Goal: Task Accomplishment & Management: Complete application form

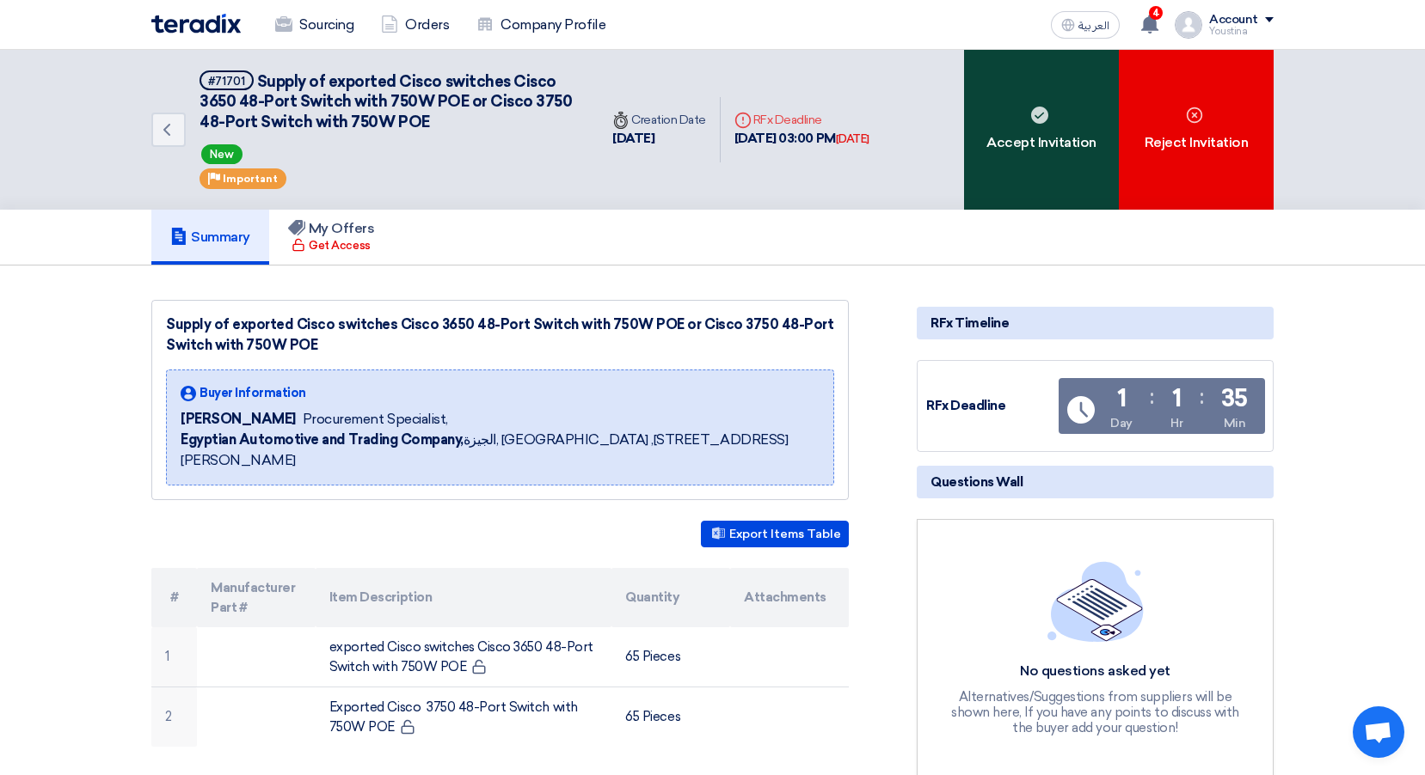
click at [1052, 163] on div "Accept Invitation" at bounding box center [1041, 130] width 155 height 160
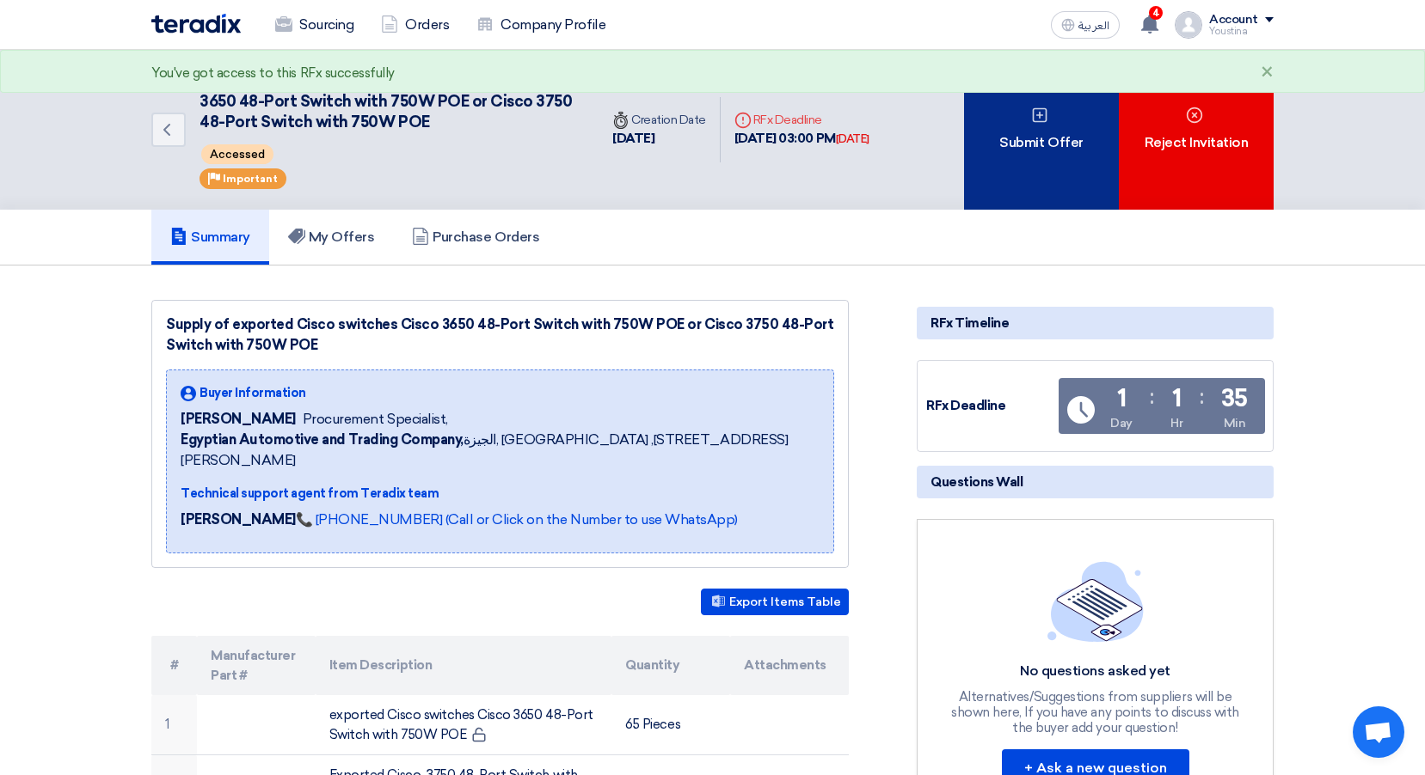
click at [1027, 138] on div "Submit Offer" at bounding box center [1041, 130] width 155 height 160
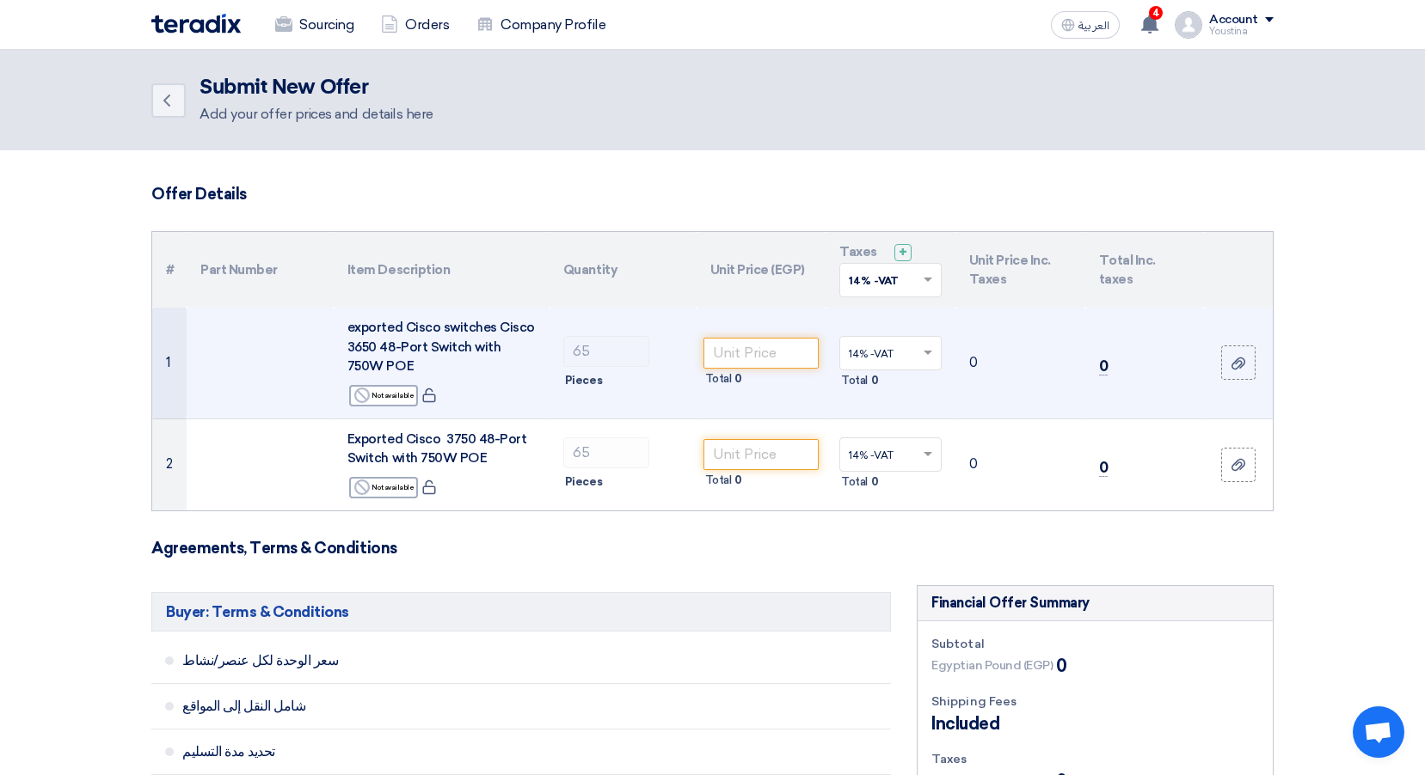
click at [474, 349] on span "exported Cisco switches Cisco 3650 48-Port Switch with 750W POE" at bounding box center [440, 347] width 187 height 54
drag, startPoint x: 375, startPoint y: 365, endPoint x: 329, endPoint y: 334, distance: 55.6
click at [329, 334] on tr "1 exported Cisco switches Cisco 3650 48-Port Switch with 750W [PERSON_NAME] Rej…" at bounding box center [712, 363] width 1120 height 111
copy tr "exported Cisco switches Cisco 3650 48-Port Switch with 750W POE"
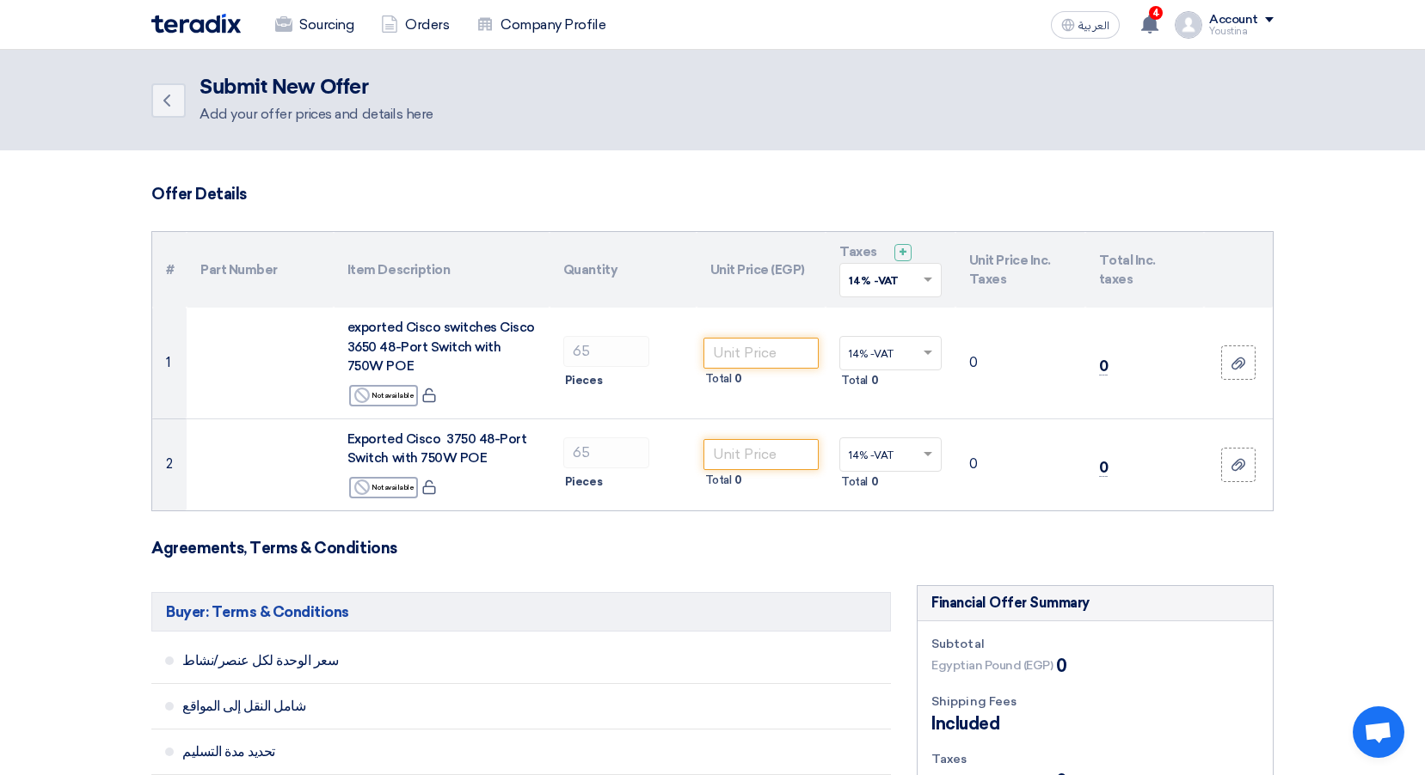
copy tr "exported Cisco switches Cisco 3650 48-Port Switch with 750W POE"
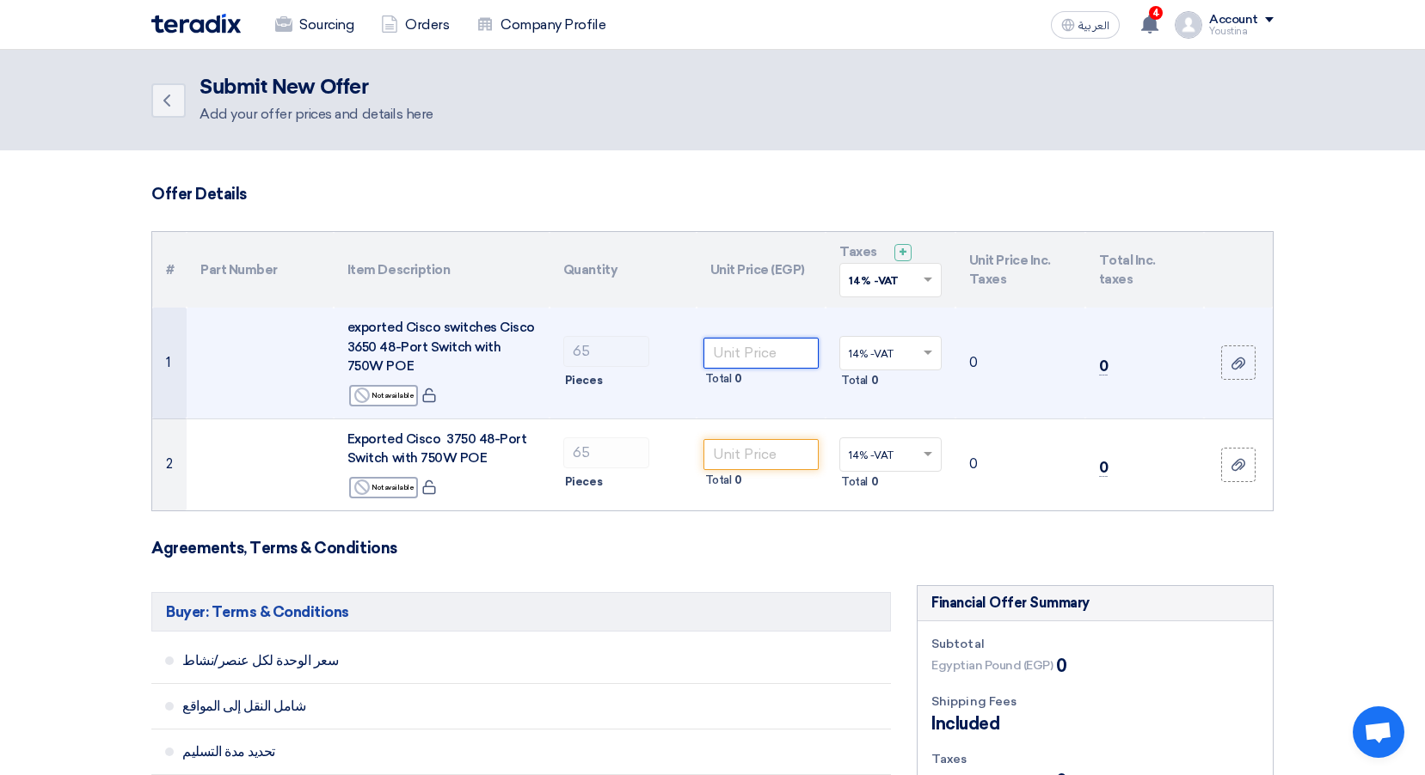
click at [738, 344] on input "number" at bounding box center [761, 353] width 116 height 31
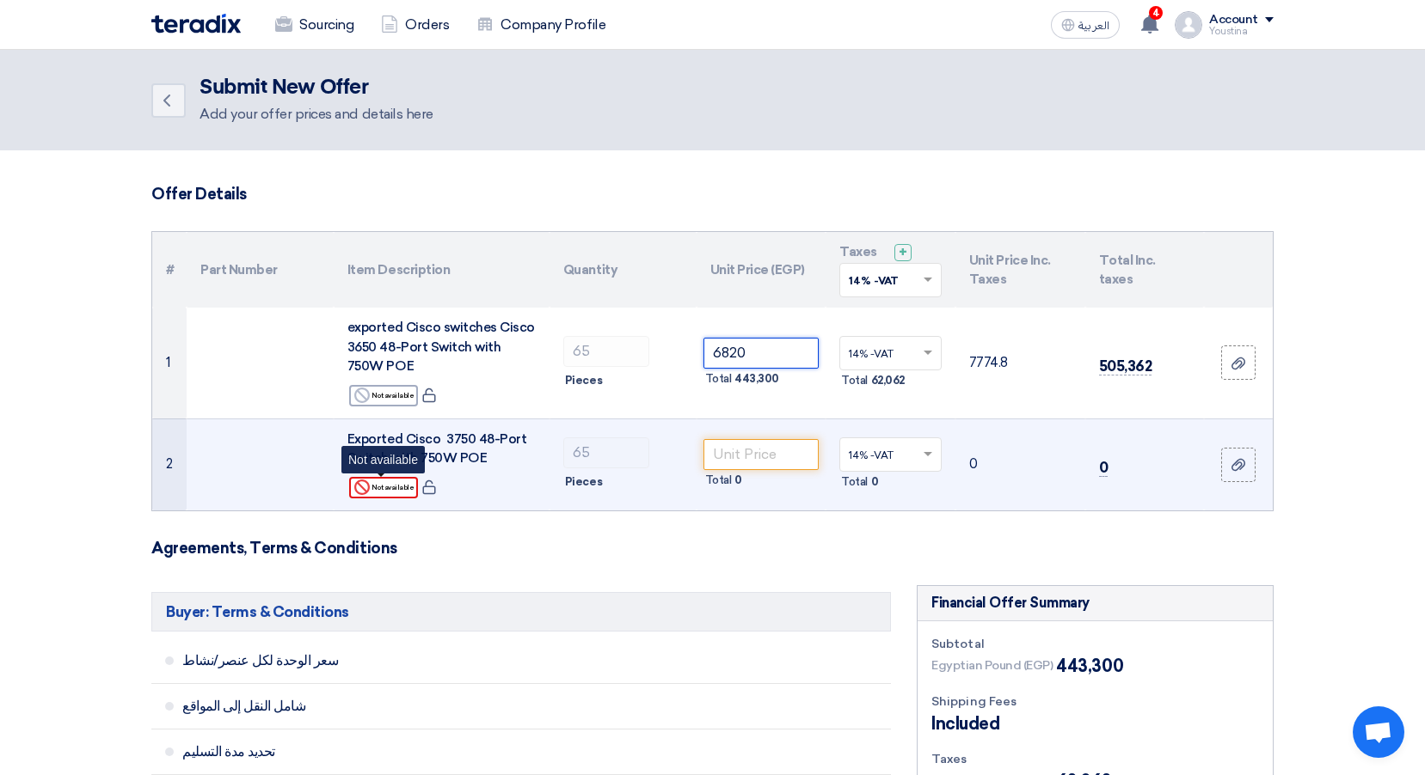
type input "6820"
click at [385, 484] on div "Reject Not available" at bounding box center [383, 487] width 69 height 21
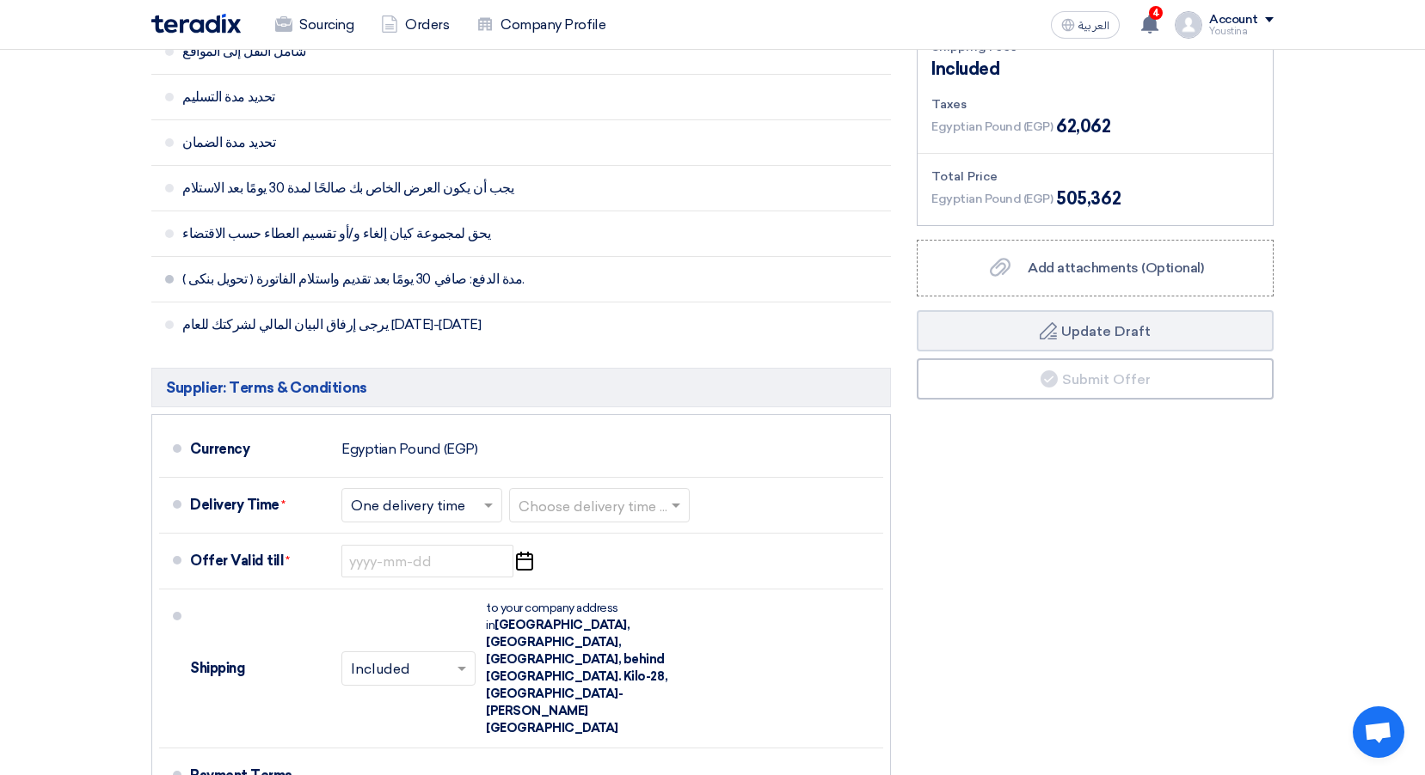
scroll to position [774, 0]
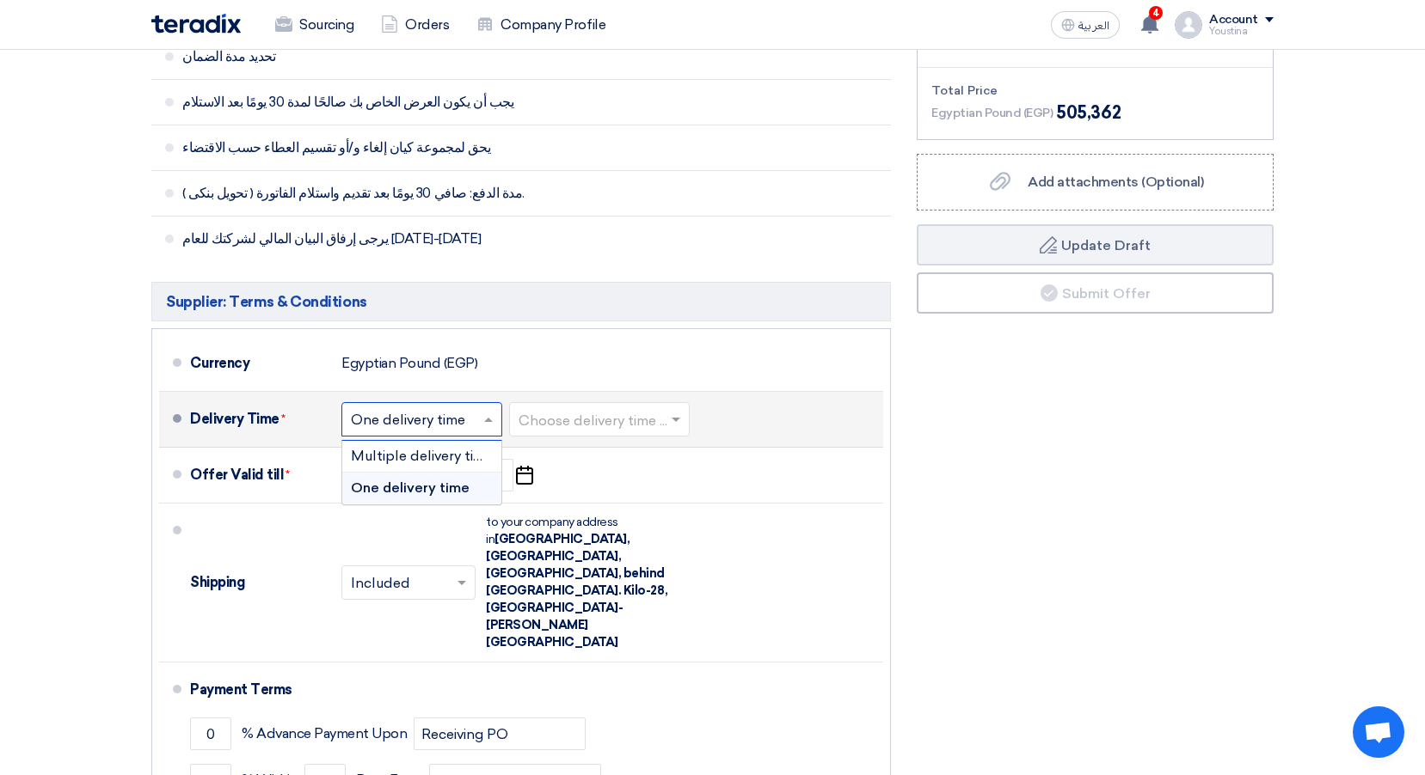
click at [437, 426] on input "text" at bounding box center [423, 421] width 144 height 25
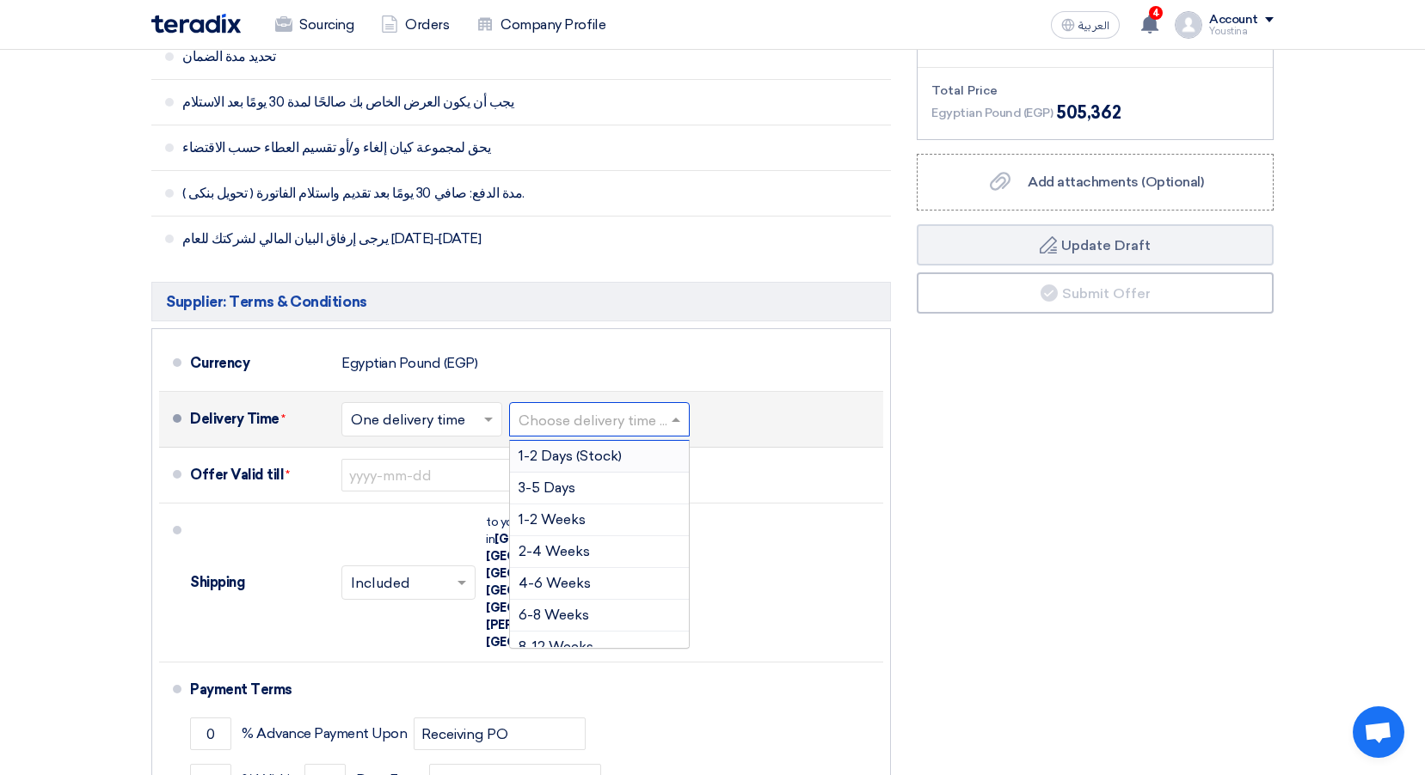
click at [559, 420] on input "text" at bounding box center [599, 421] width 163 height 25
click at [561, 518] on span "1-2 Weeks" at bounding box center [551, 520] width 67 height 16
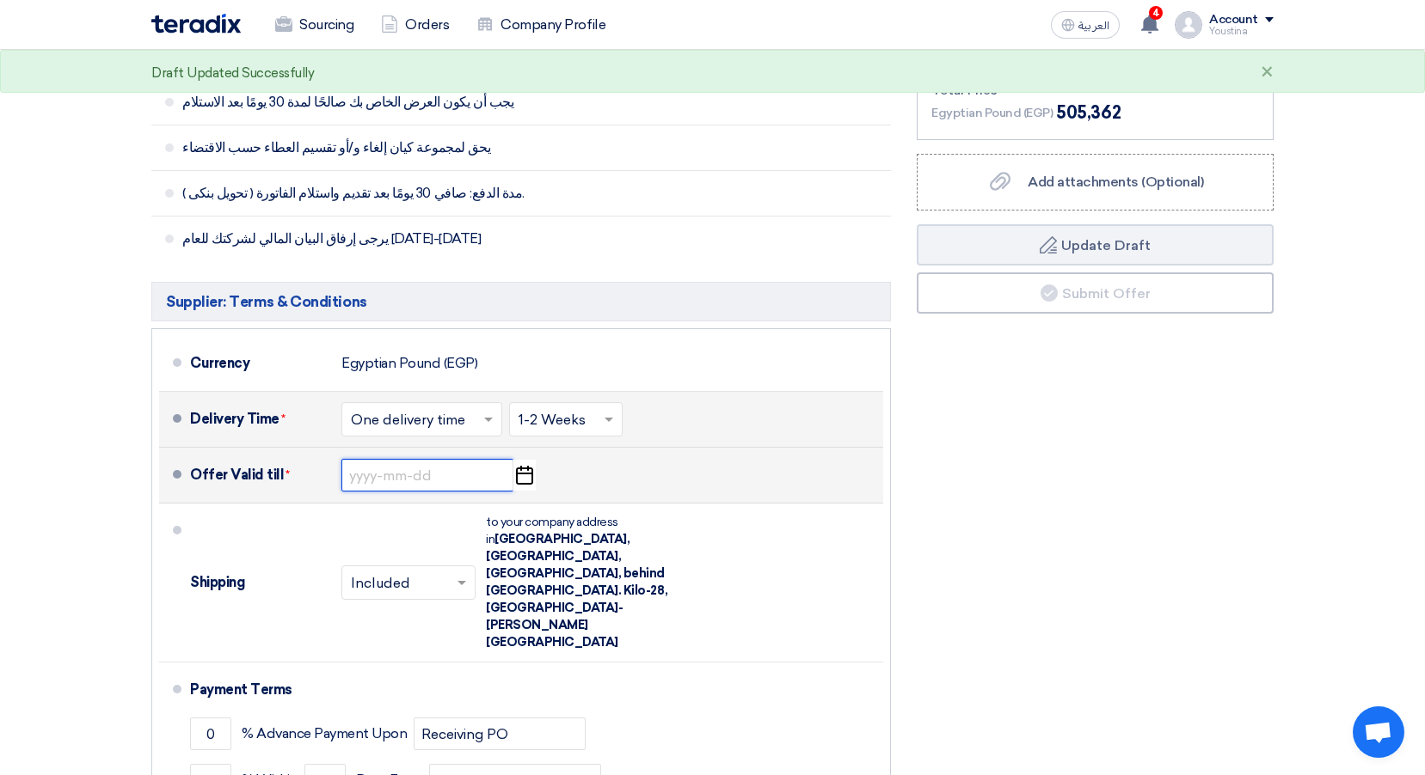
click at [422, 473] on input at bounding box center [427, 475] width 172 height 33
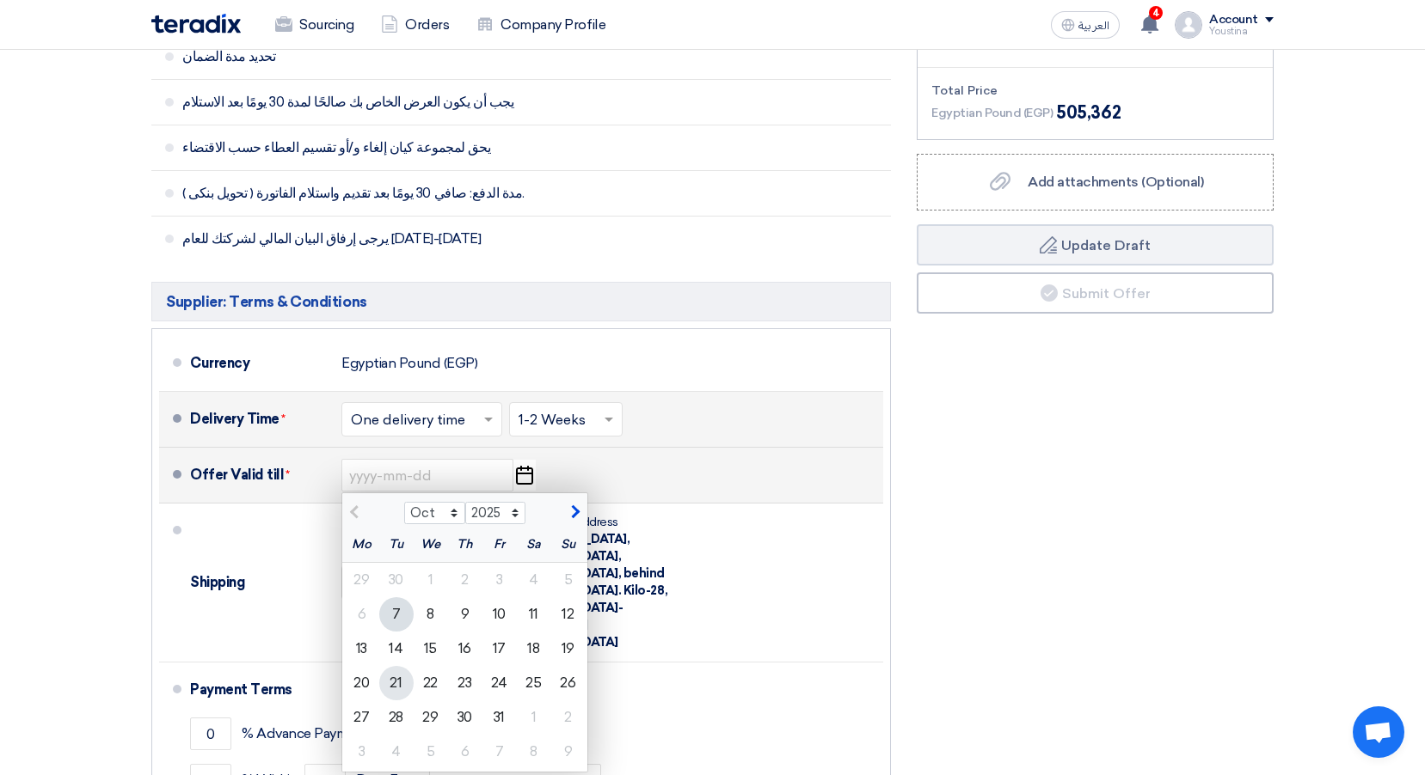
click at [391, 684] on div "21" at bounding box center [396, 683] width 34 height 34
type input "[DATE]"
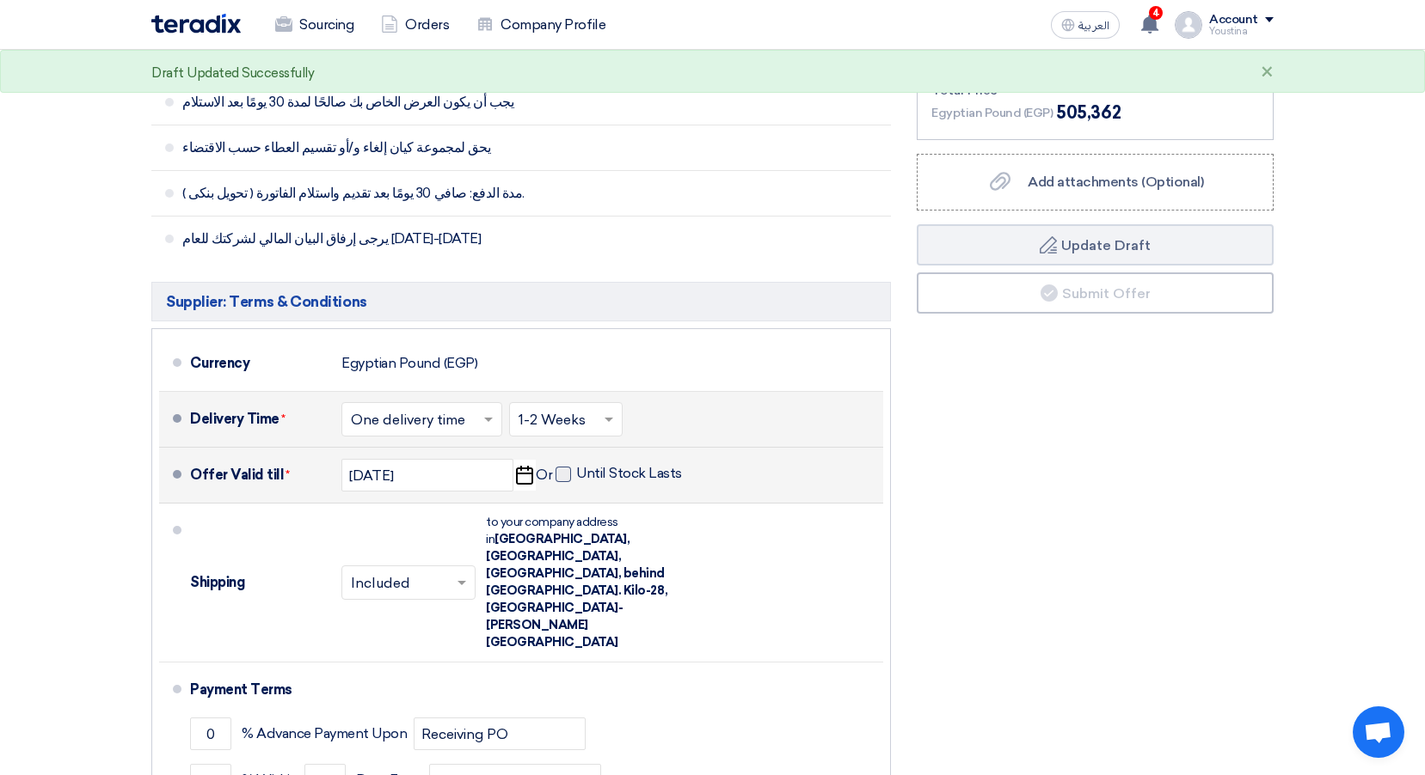
click at [560, 476] on span at bounding box center [562, 474] width 15 height 15
click at [576, 476] on input "Until Stock Lasts" at bounding box center [630, 481] width 109 height 33
checkbox input "true"
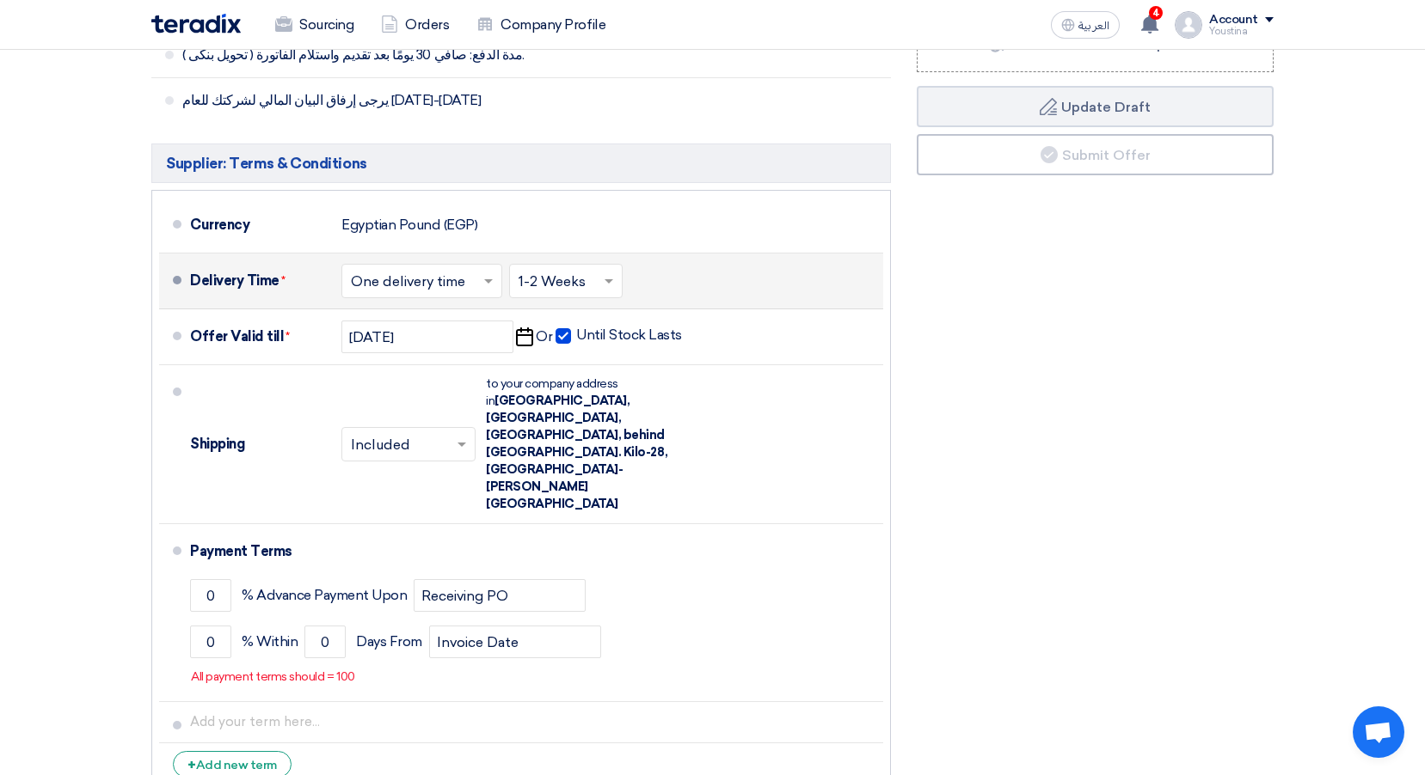
scroll to position [946, 0]
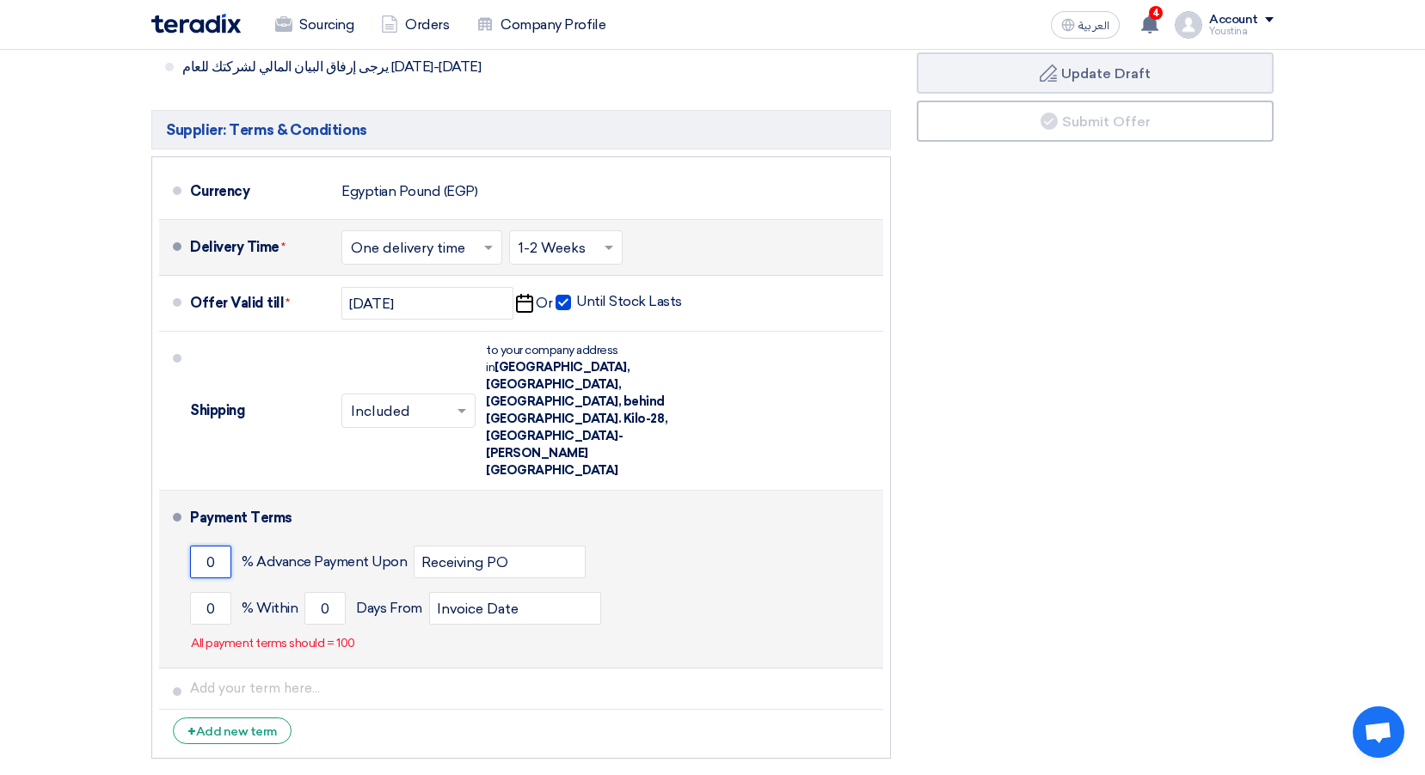
click at [205, 546] on input "0" at bounding box center [210, 562] width 41 height 33
drag, startPoint x: 205, startPoint y: 487, endPoint x: 219, endPoint y: 487, distance: 13.8
click at [219, 546] on input "0" at bounding box center [210, 562] width 41 height 33
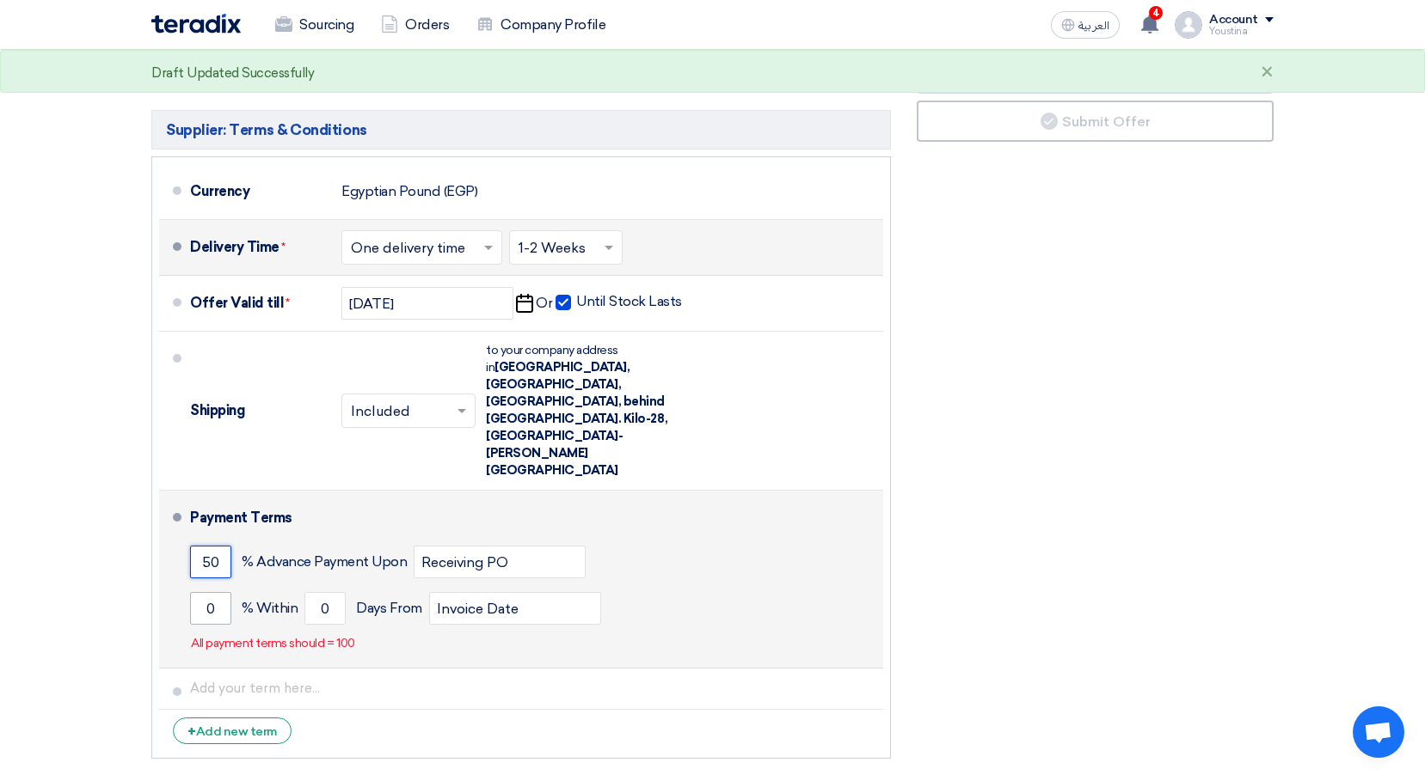
type input "50"
click at [205, 592] on input "0" at bounding box center [210, 608] width 41 height 33
type input "2"
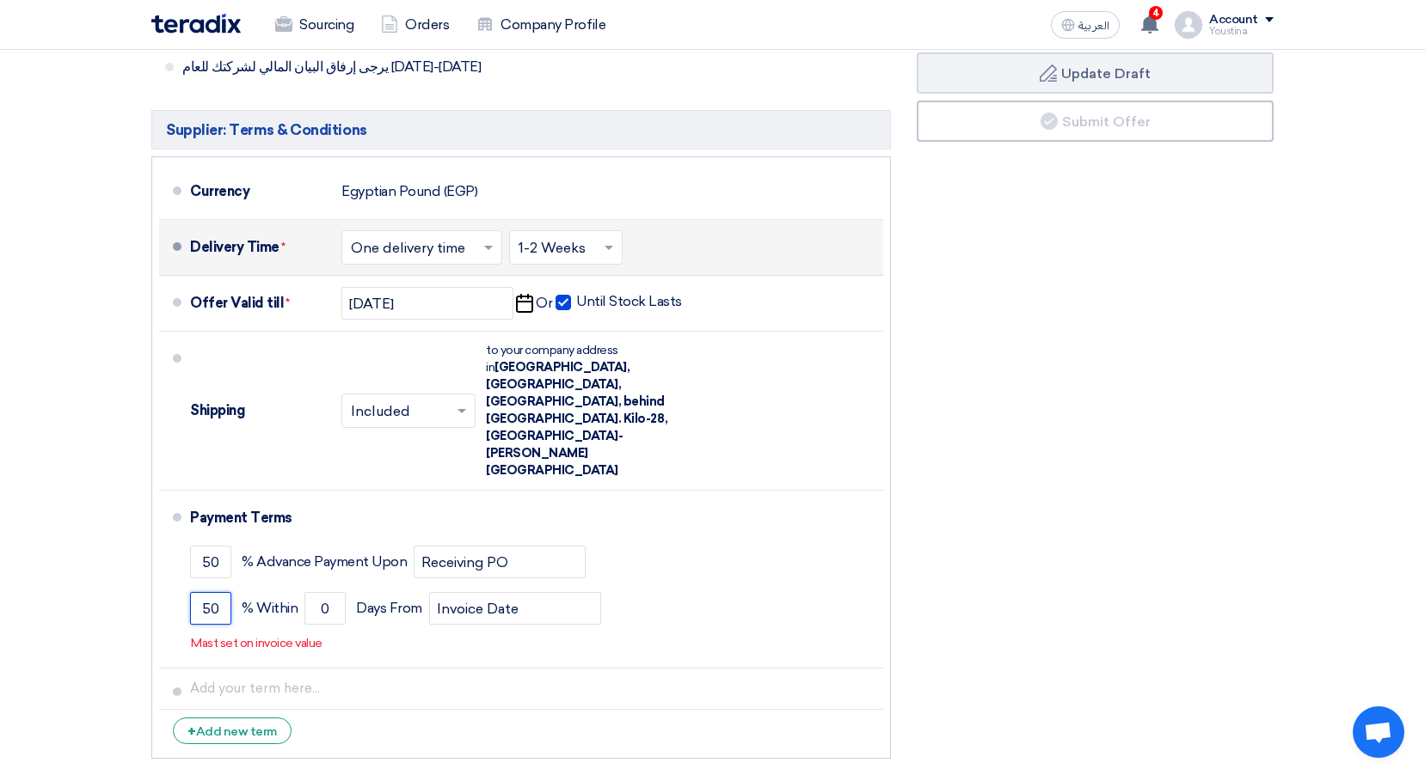
type input "50"
click at [966, 598] on div "Financial Offer Summary Subtotal Egyptian Pound (EGP) 443,300 Shipping Fees" at bounding box center [1095, 219] width 383 height 1095
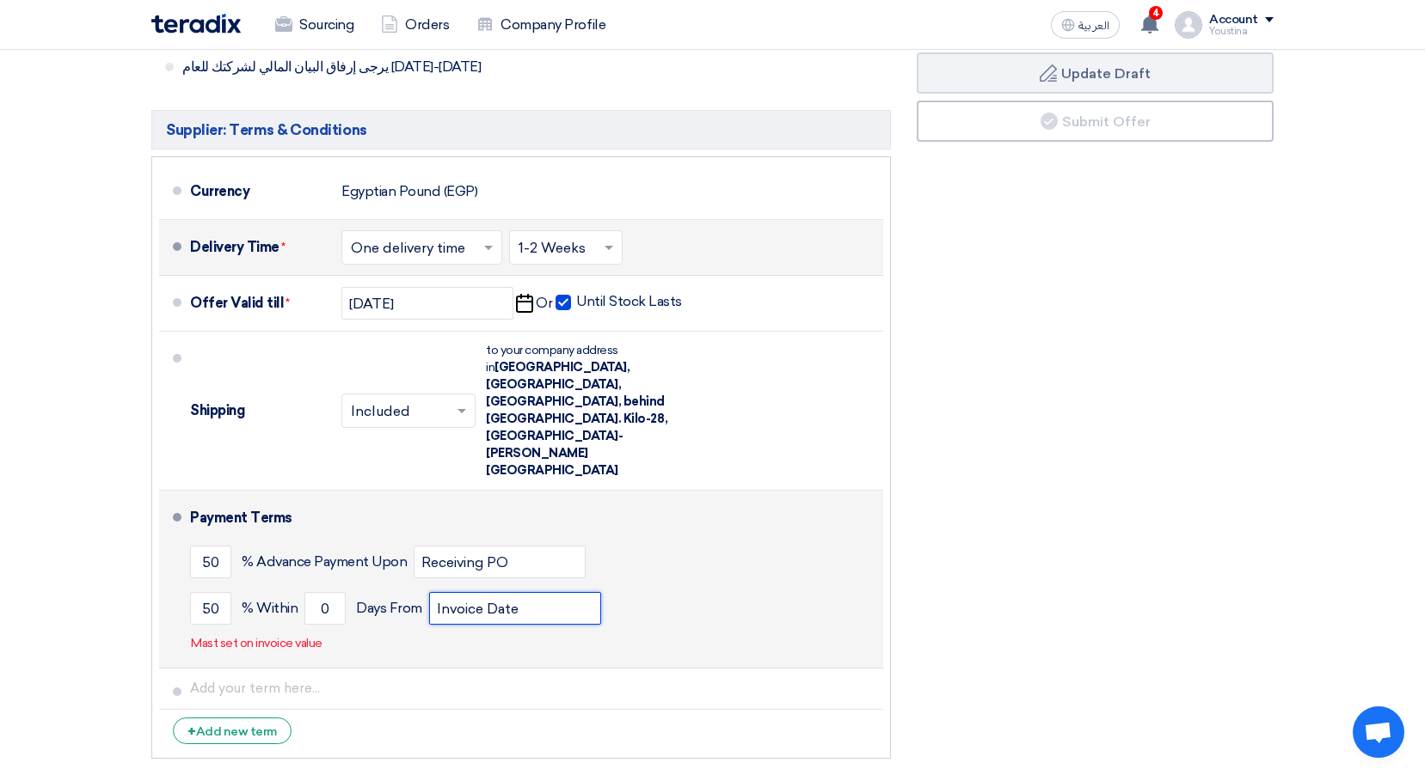
click at [485, 592] on input "Invoice Date" at bounding box center [515, 608] width 172 height 33
click at [455, 592] on input "Invoice Date" at bounding box center [515, 608] width 172 height 33
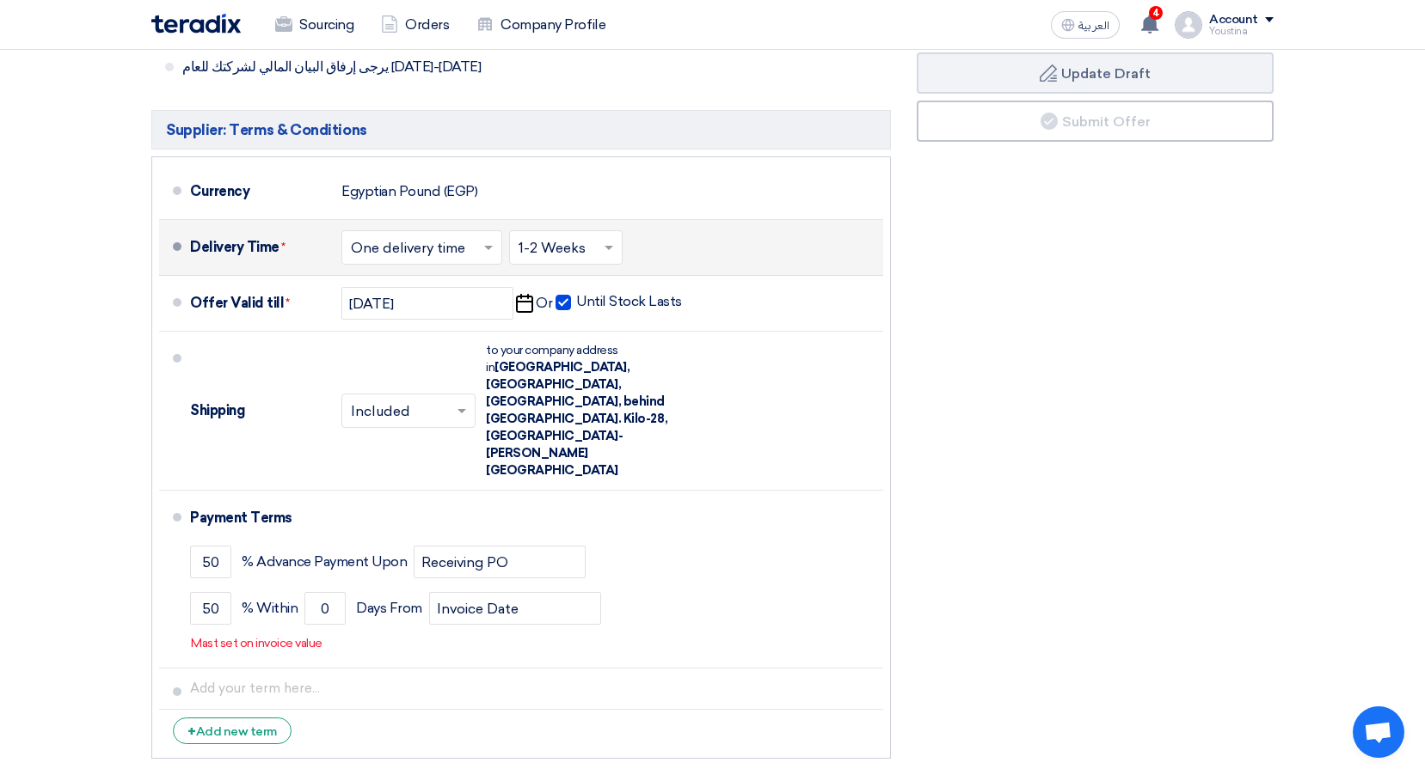
click at [996, 555] on div "Financial Offer Summary Subtotal Egyptian Pound (EGP) 443,300 Shipping Fees" at bounding box center [1095, 219] width 383 height 1095
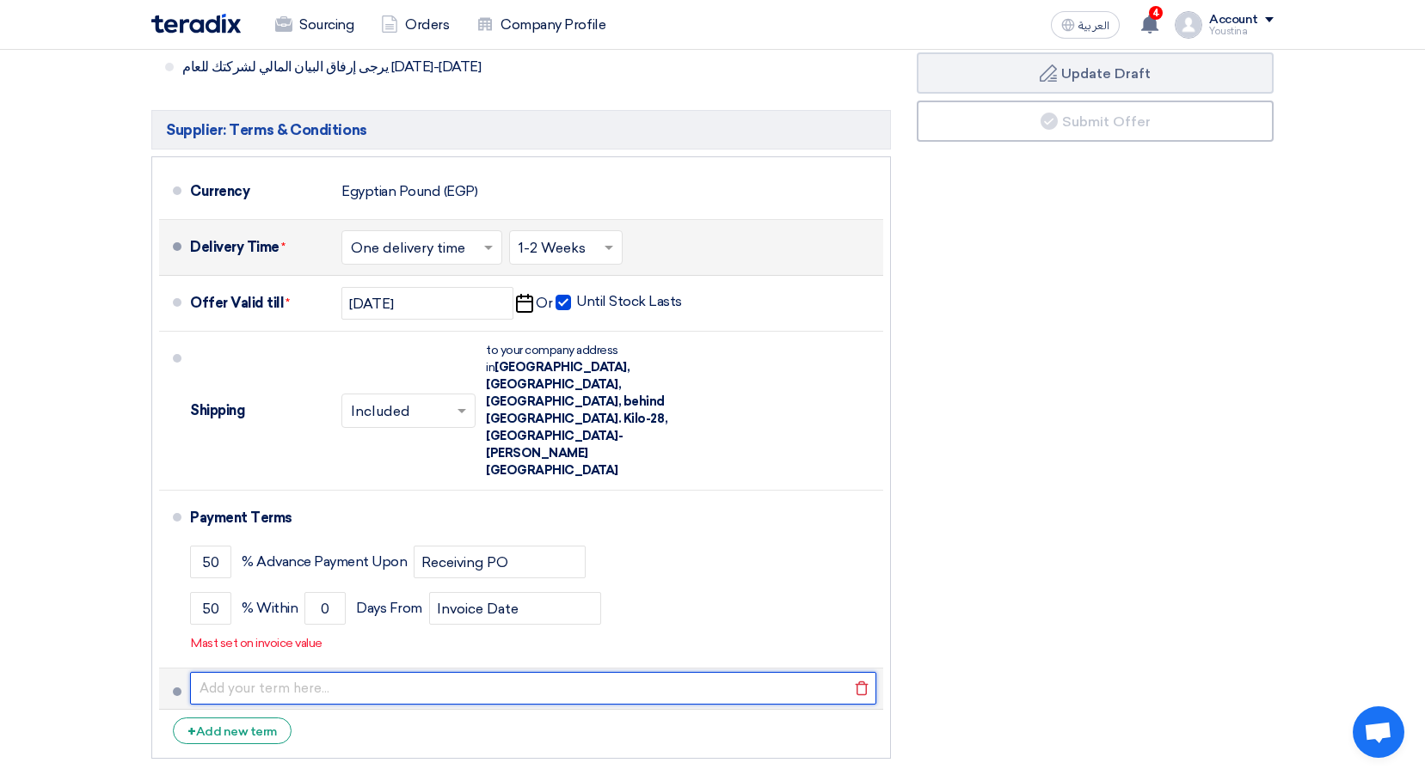
click at [389, 672] on input "text" at bounding box center [533, 688] width 686 height 33
paste input "exported Cisco switches Cisco 3650 48-Port Switch with 1025W [PERSON_NAME]"
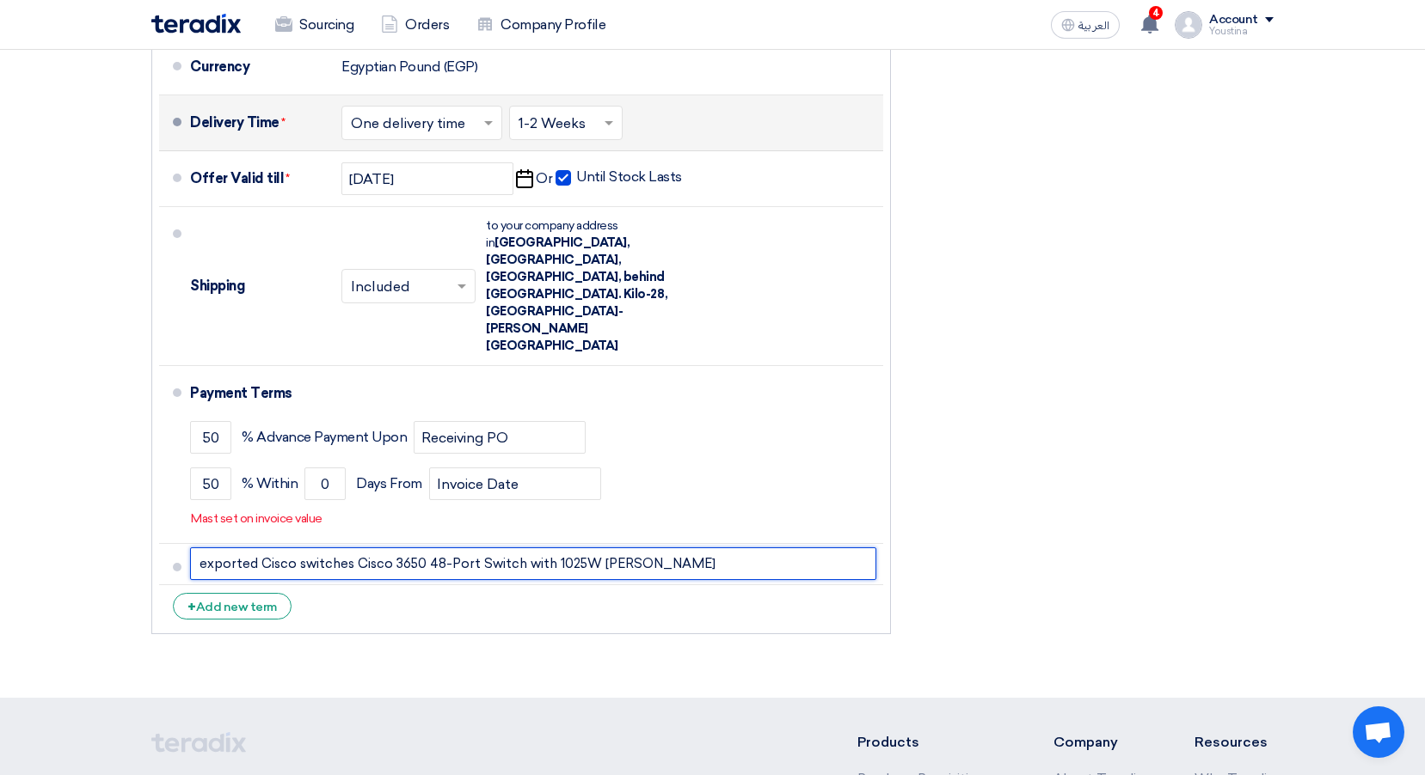
scroll to position [1118, 0]
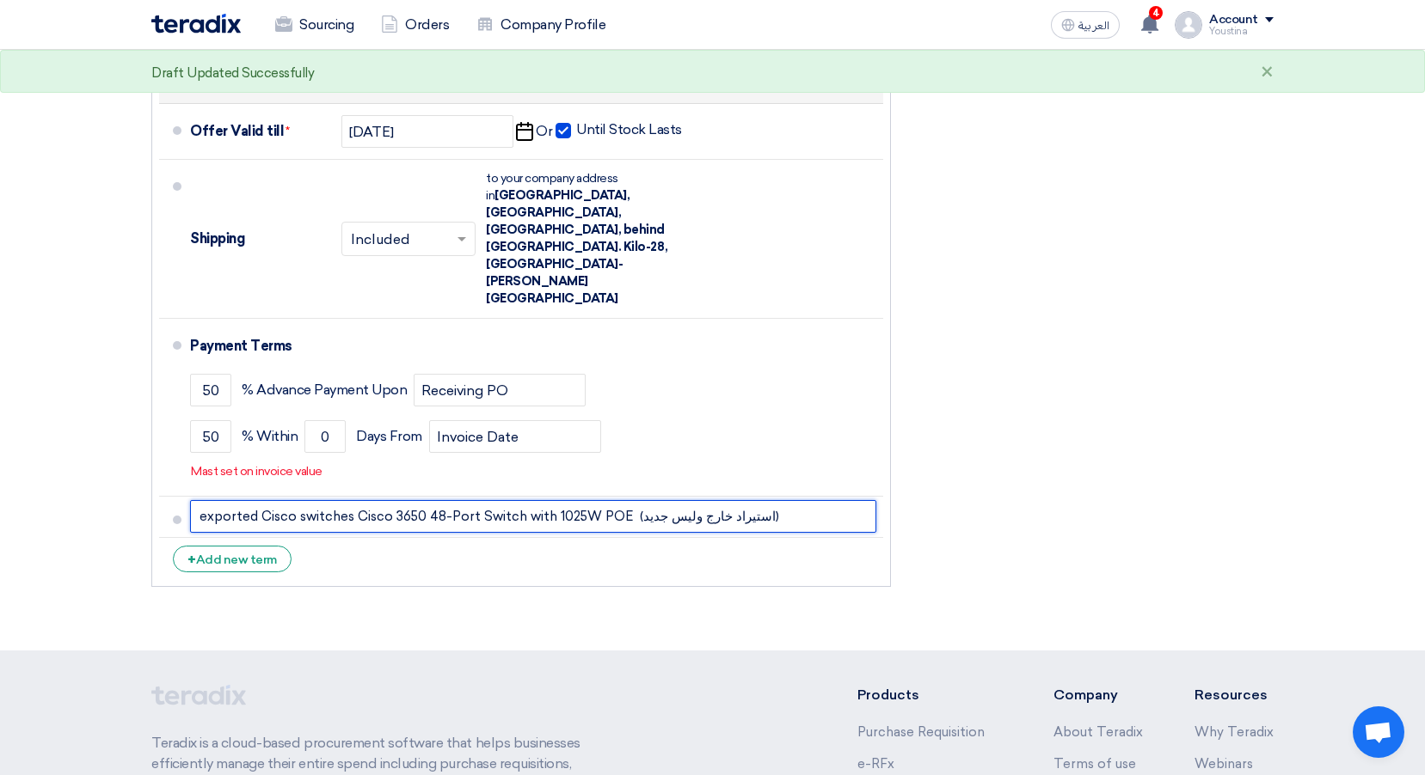
type input "exported Cisco switches Cisco 3650 48-Port Switch with 1025W POE (استيراد خارج …"
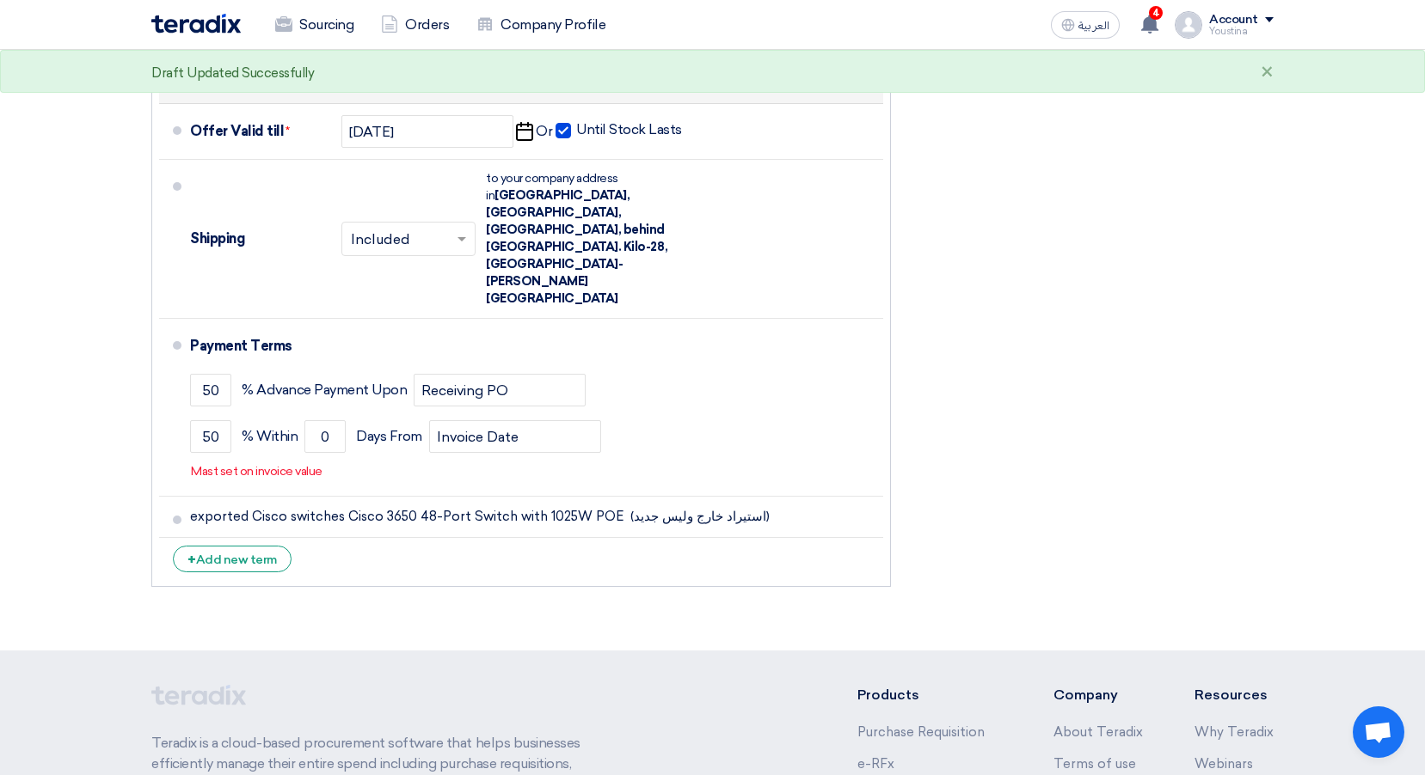
click at [1017, 452] on div "Financial Offer Summary Subtotal Egyptian Pound (EGP) 443,300 Shipping Fees" at bounding box center [1095, 47] width 383 height 1095
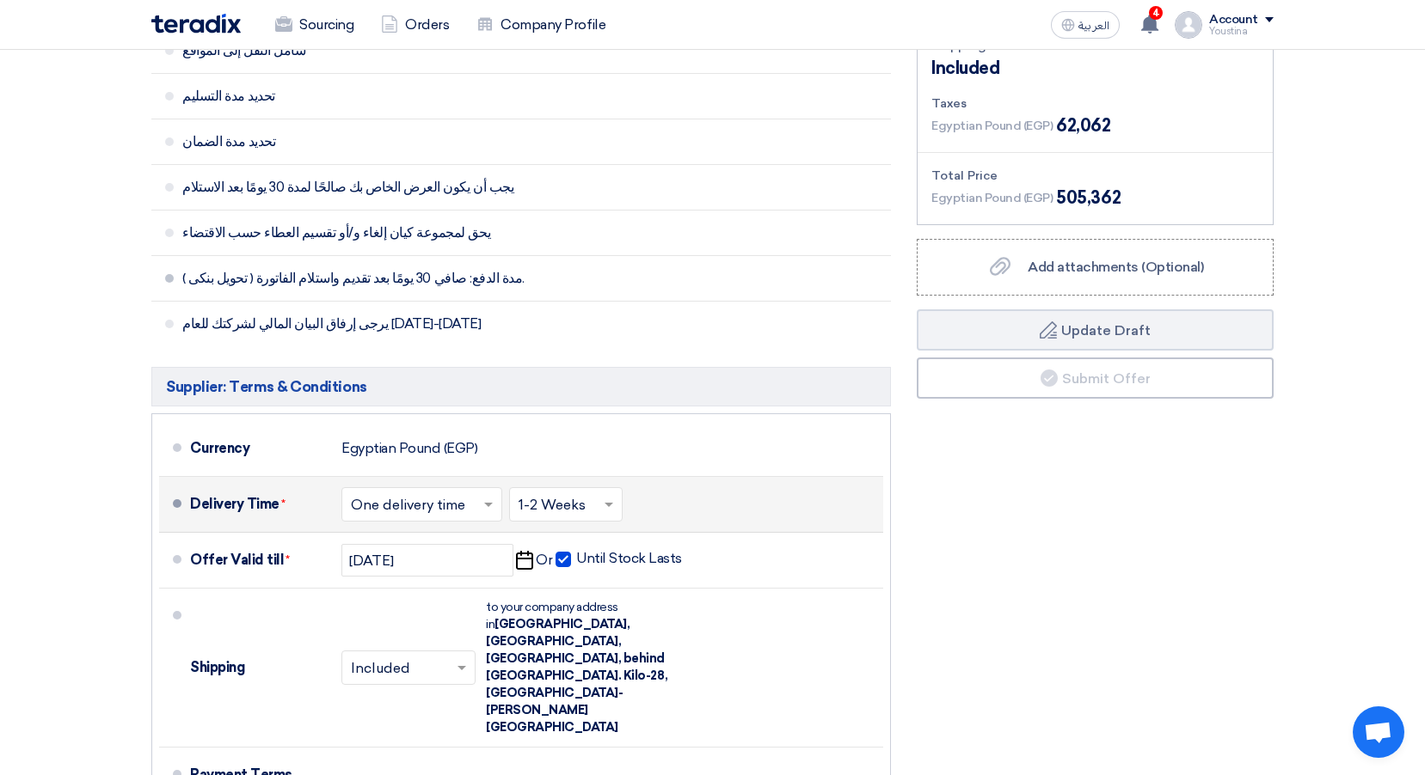
scroll to position [688, 0]
drag, startPoint x: 178, startPoint y: 325, endPoint x: 430, endPoint y: 316, distance: 252.1
click at [430, 316] on li "يرجى إرفاق البيان المالي لشركتك للعام [DATE]-[DATE]" at bounding box center [520, 325] width 739 height 45
drag, startPoint x: 430, startPoint y: 316, endPoint x: 427, endPoint y: 332, distance: 16.5
click at [427, 332] on span "يرجى إرفاق البيان المالي لشركتك للعام [DATE]-[DATE]" at bounding box center [465, 324] width 566 height 17
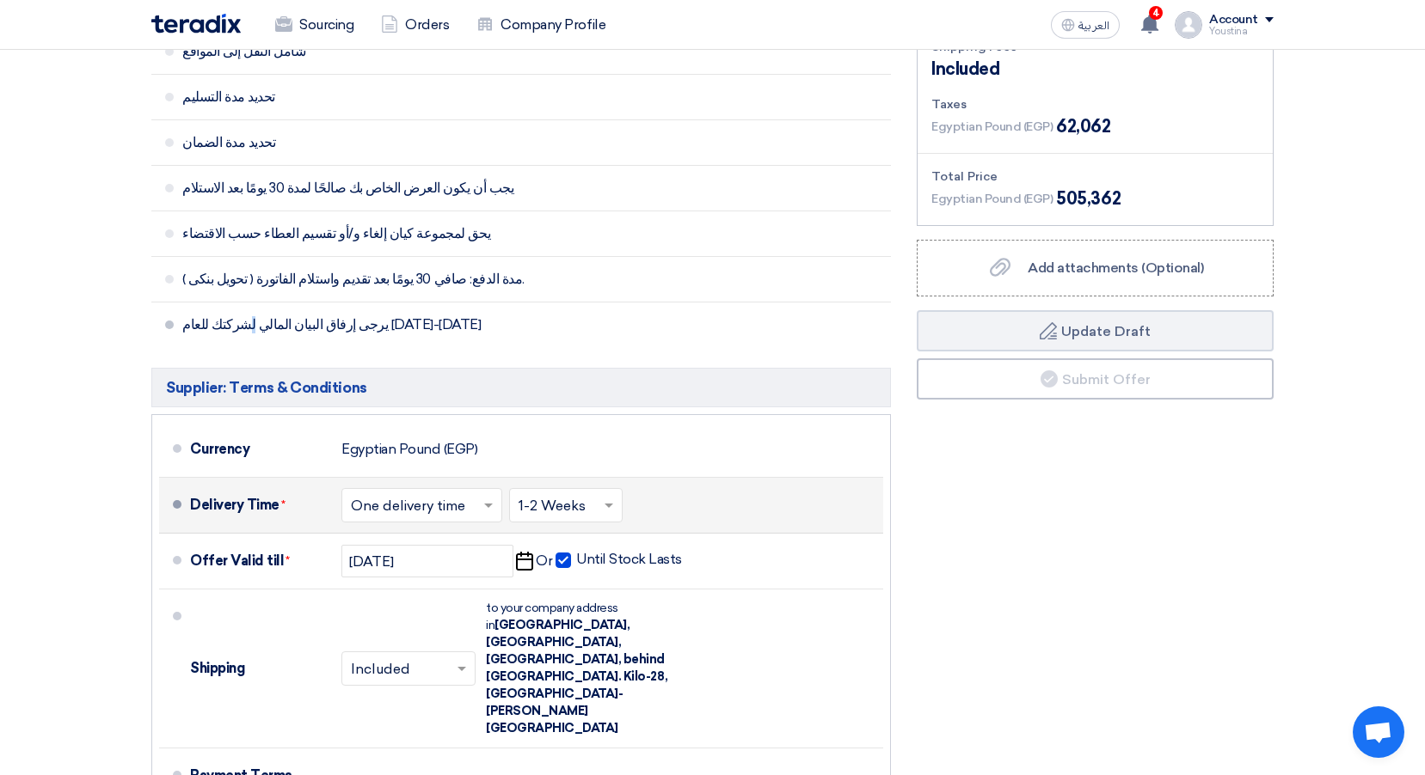
drag, startPoint x: 428, startPoint y: 328, endPoint x: 415, endPoint y: 319, distance: 15.5
click at [415, 319] on span "يرجى إرفاق البيان المالي لشركتك للعام [DATE]-[DATE]" at bounding box center [465, 324] width 566 height 17
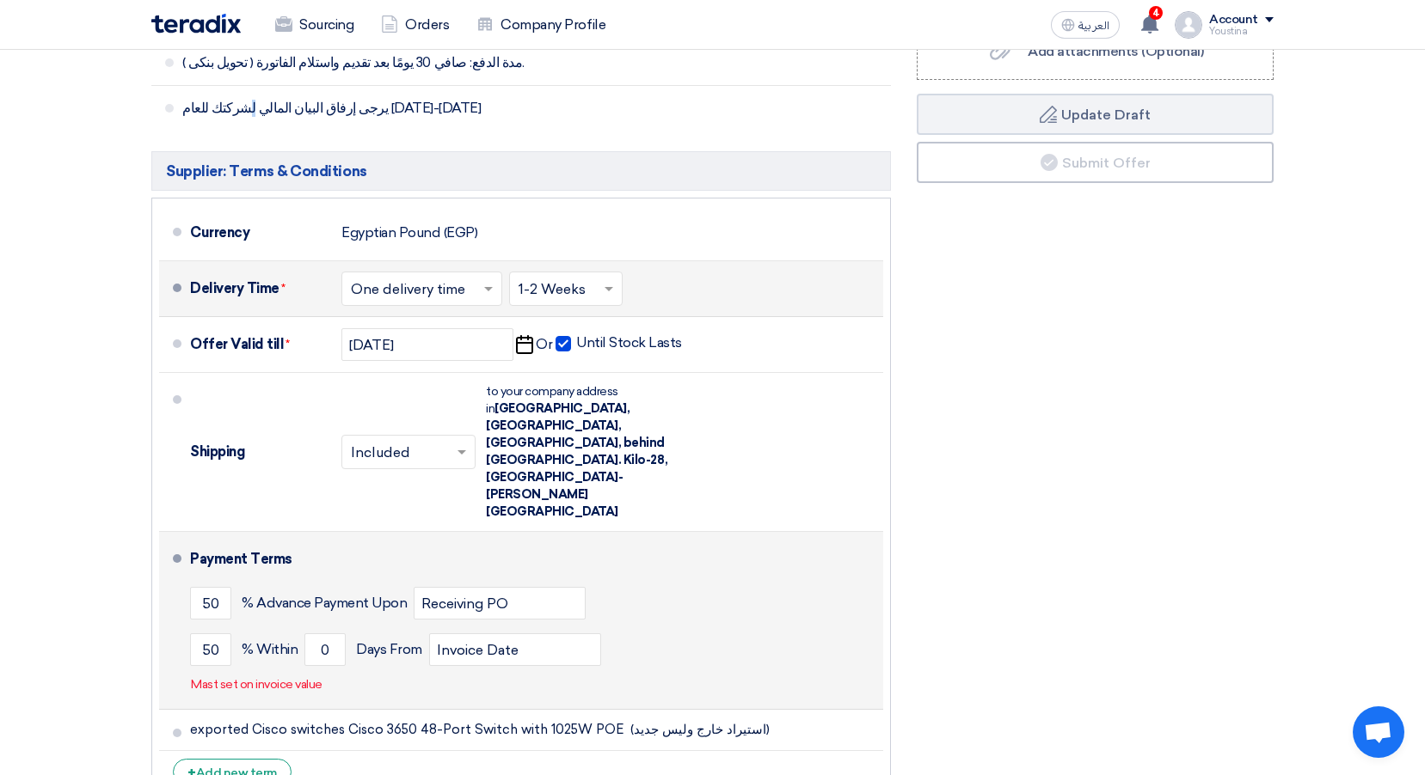
scroll to position [946, 0]
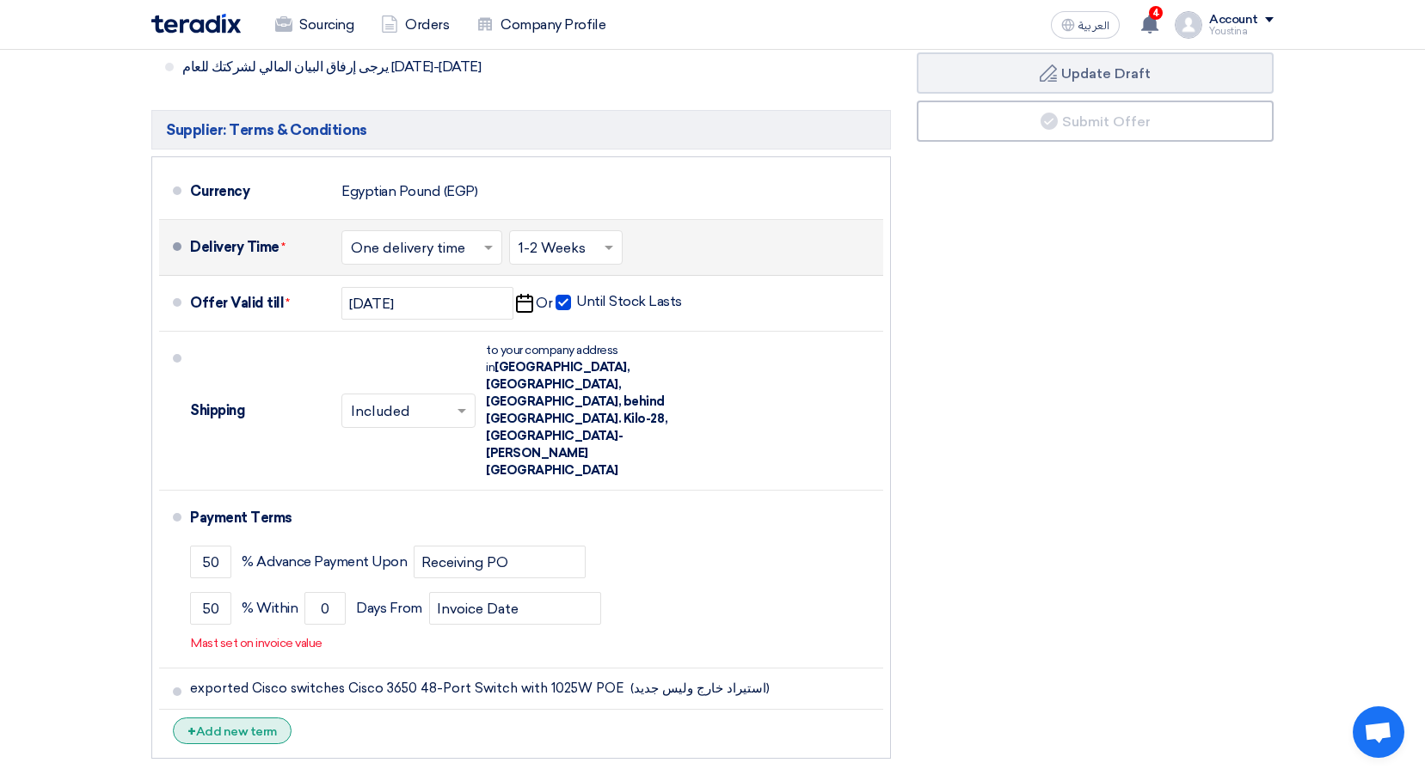
click at [240, 718] on div "+ Add new term" at bounding box center [232, 731] width 119 height 27
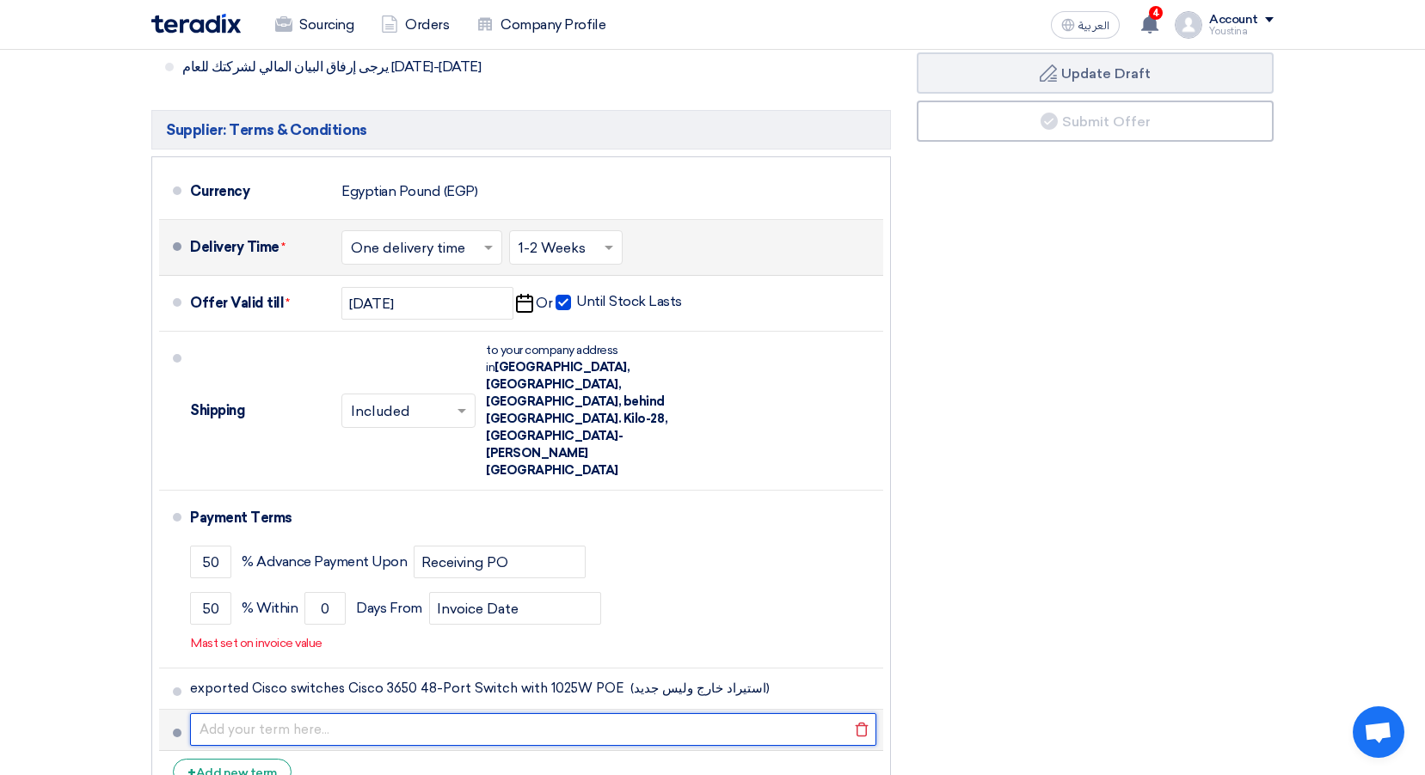
click at [283, 714] on input "text" at bounding box center [533, 730] width 686 height 33
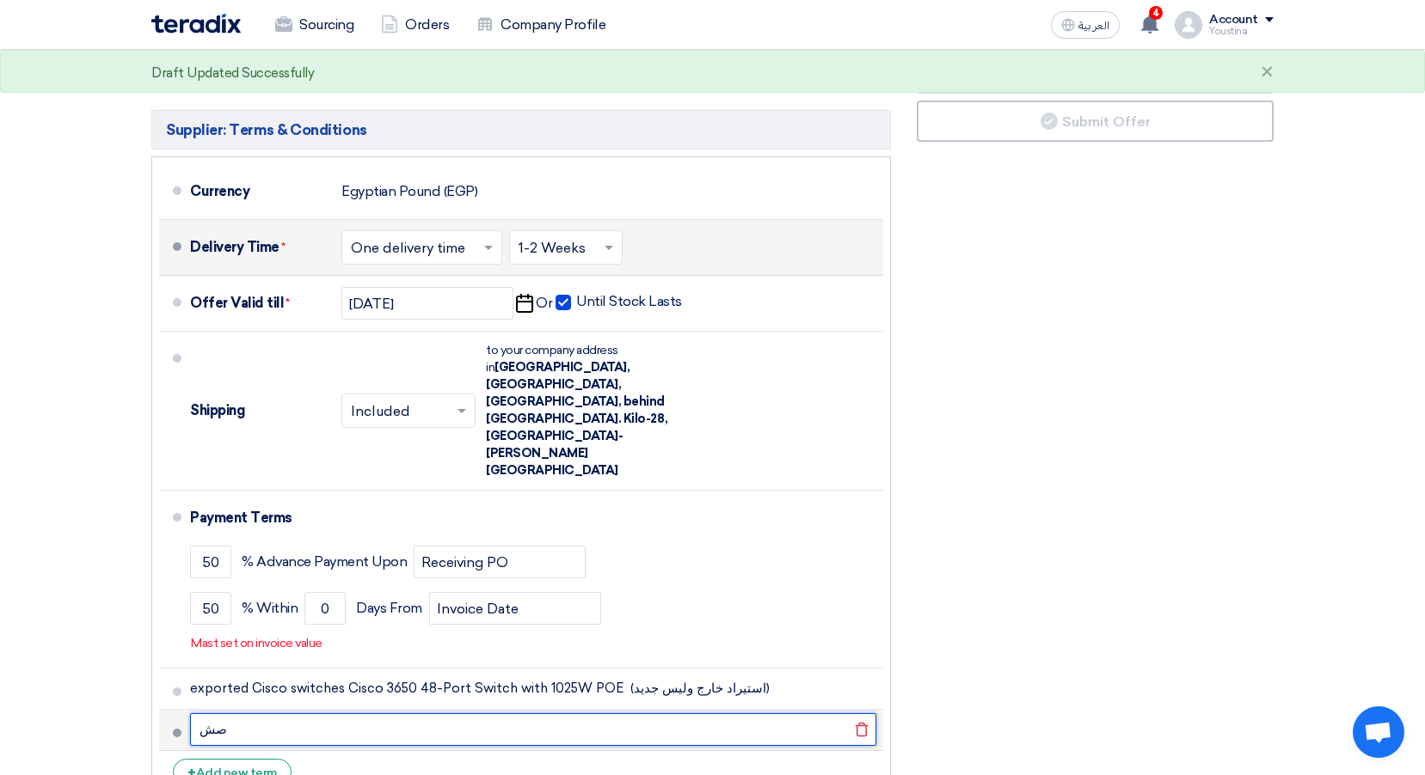
type input "ص"
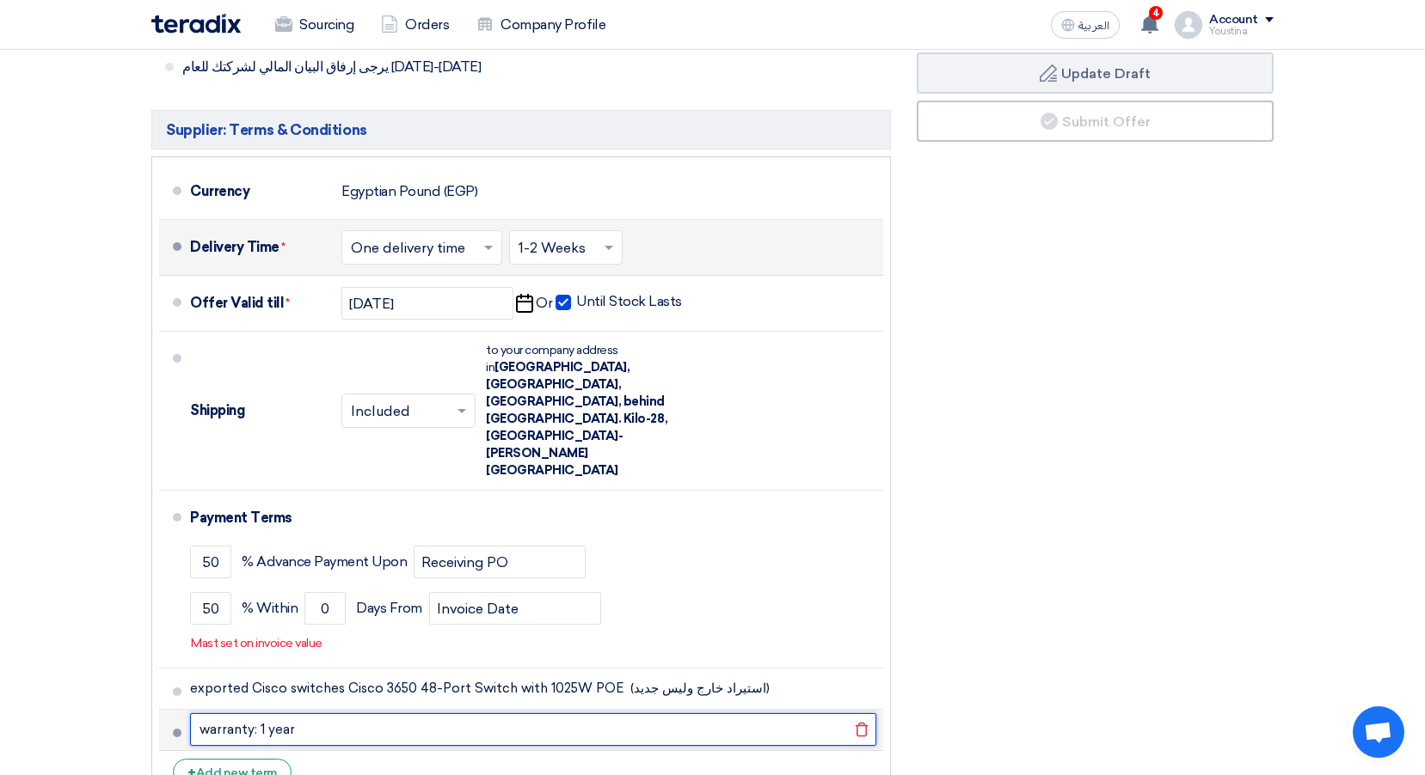
click at [315, 714] on input "warranty: 1 year" at bounding box center [533, 730] width 686 height 33
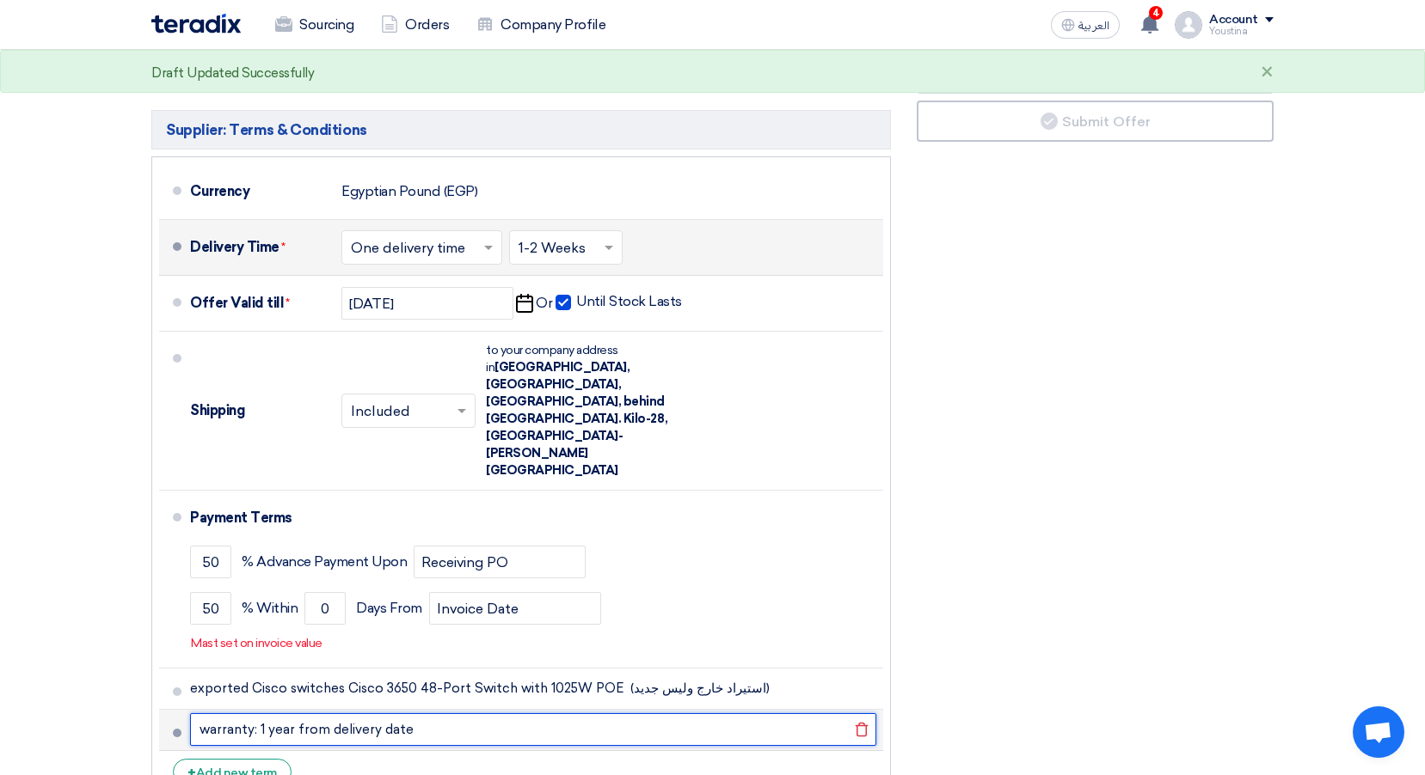
drag, startPoint x: 411, startPoint y: 671, endPoint x: 177, endPoint y: 680, distance: 234.0
click at [177, 710] on li "warranty: 1 year from delivery date [GEOGRAPHIC_DATA]" at bounding box center [521, 730] width 724 height 41
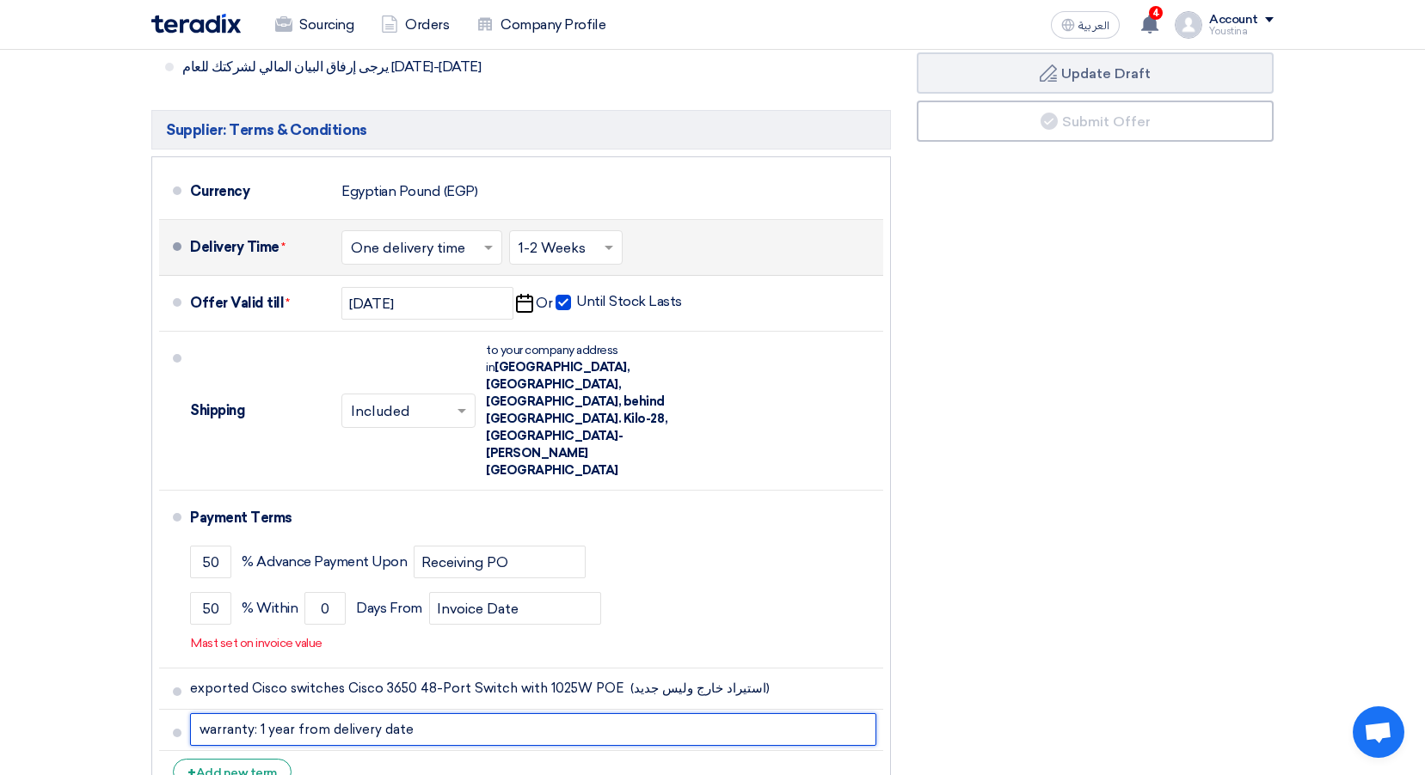
type input "warranty: 1 year from delivery date"
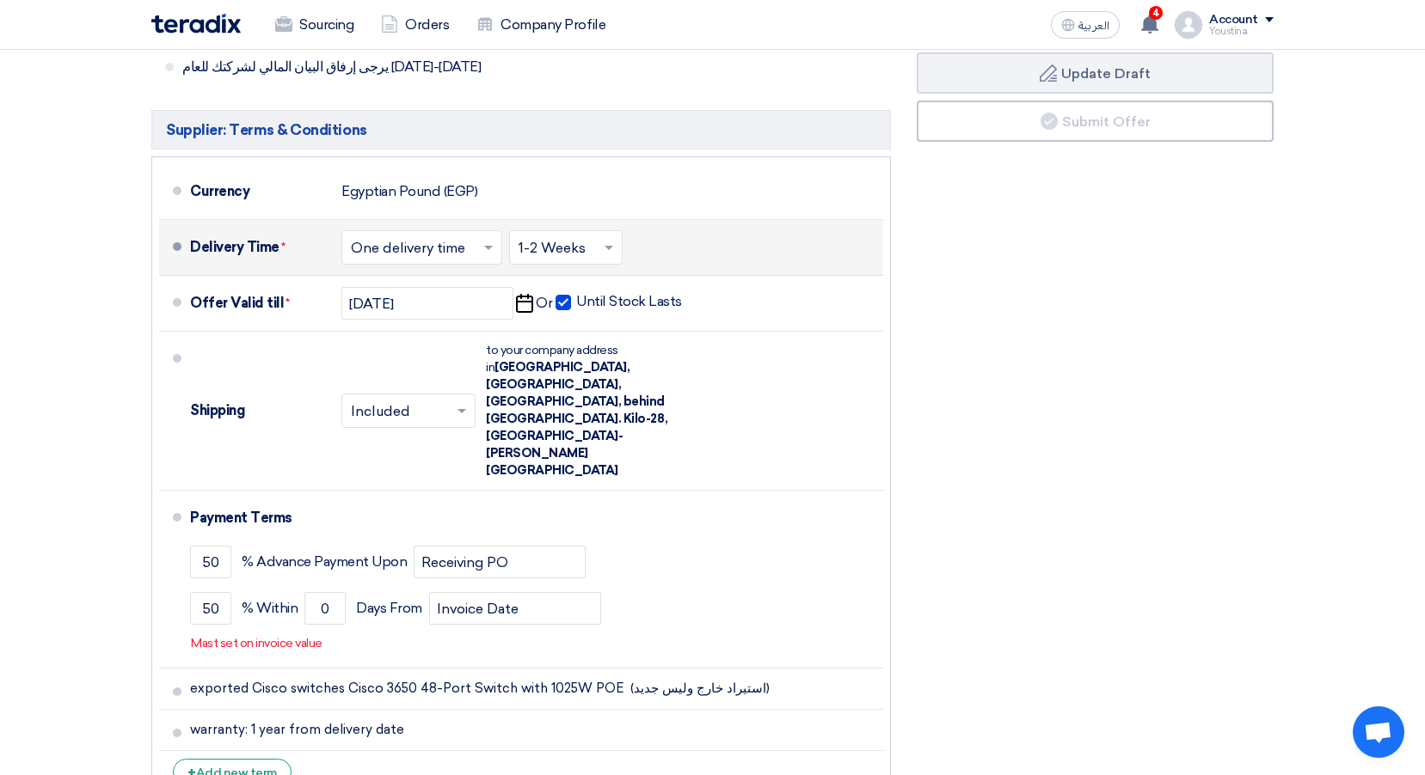
click at [1079, 568] on div "Financial Offer Summary Subtotal Egyptian Pound (EGP) 443,300 Shipping Fees" at bounding box center [1095, 240] width 383 height 1137
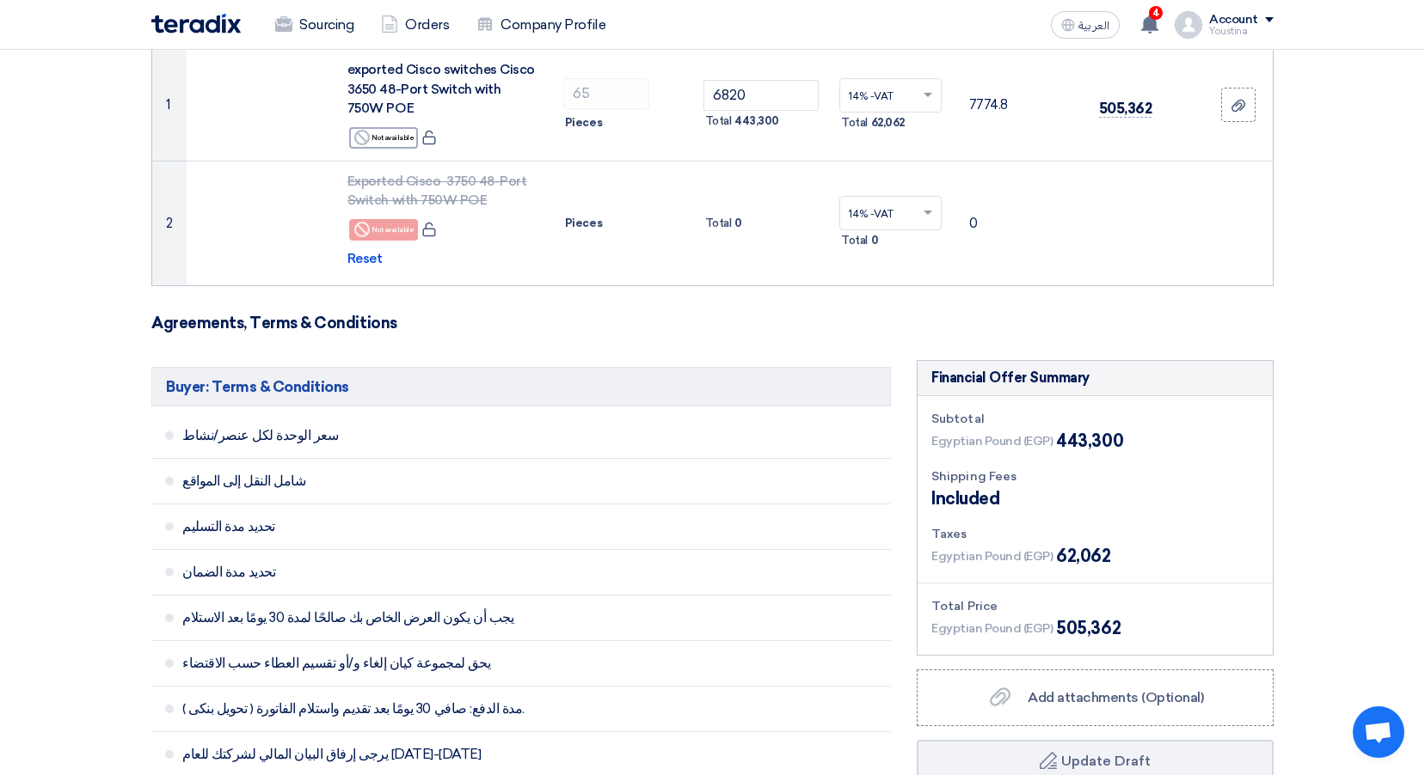
scroll to position [774, 0]
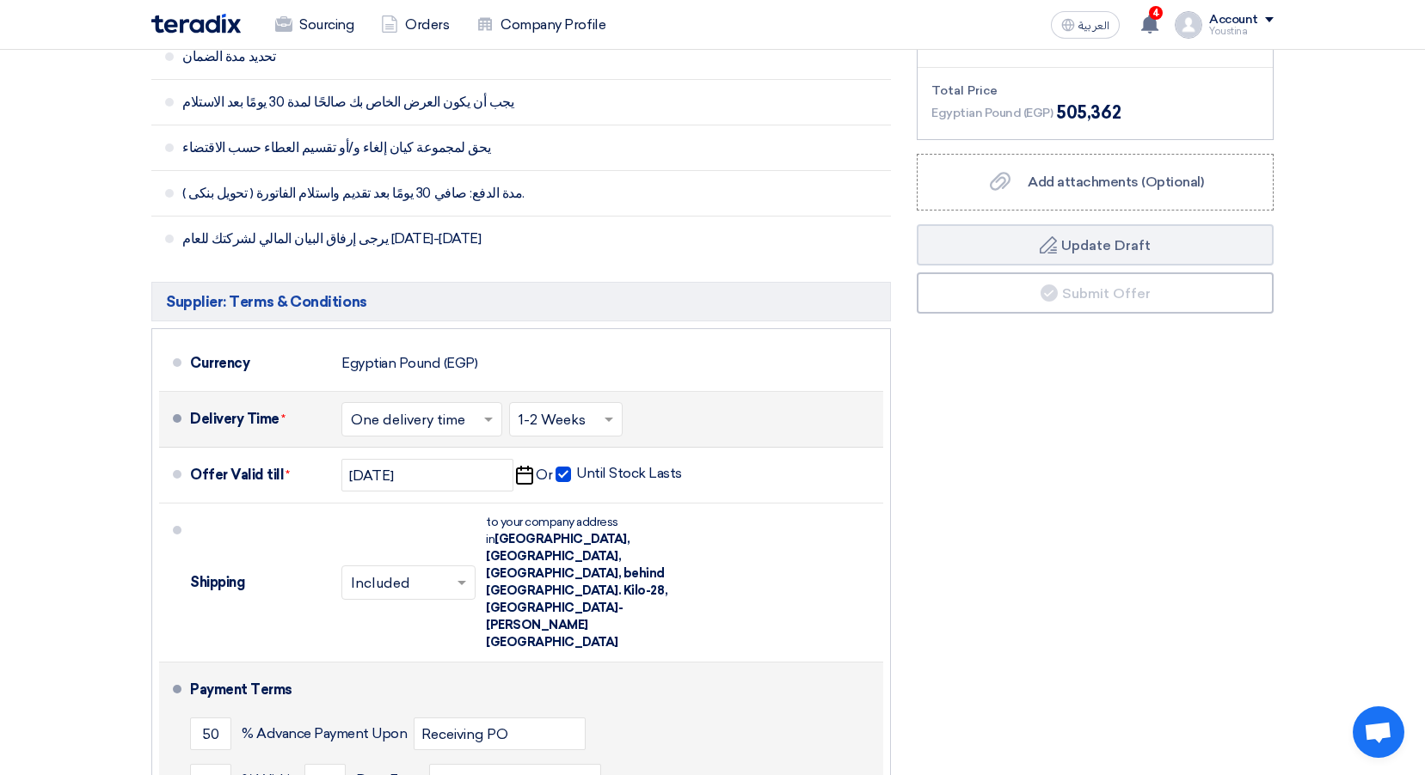
click at [324, 764] on input "0" at bounding box center [324, 780] width 41 height 33
click at [338, 764] on input "0" at bounding box center [324, 780] width 41 height 33
click at [330, 764] on input "0" at bounding box center [324, 780] width 41 height 33
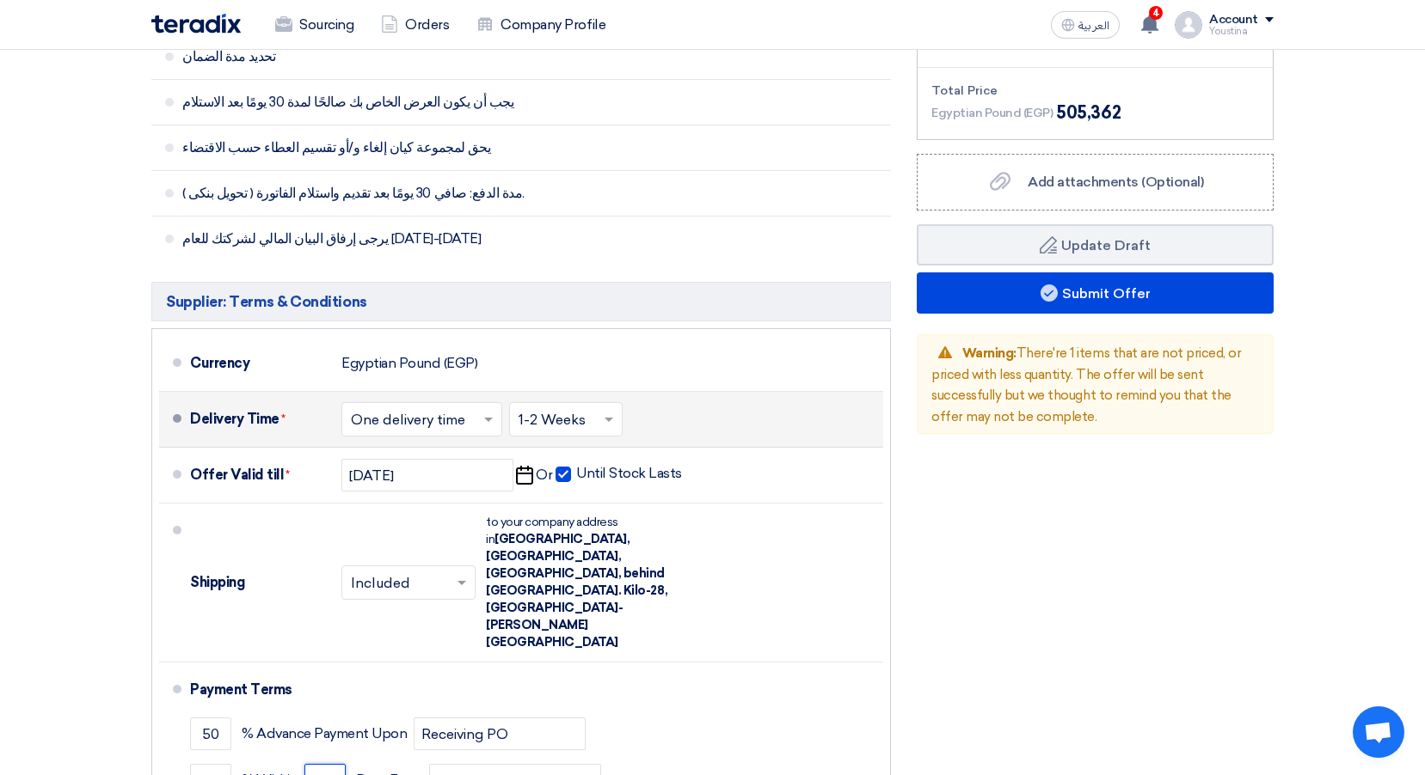
type input "1"
click at [1246, 571] on div "Financial Offer Summary Subtotal Egyptian Pound (EGP) 443,300 Shipping Fees" at bounding box center [1095, 397] width 383 height 1107
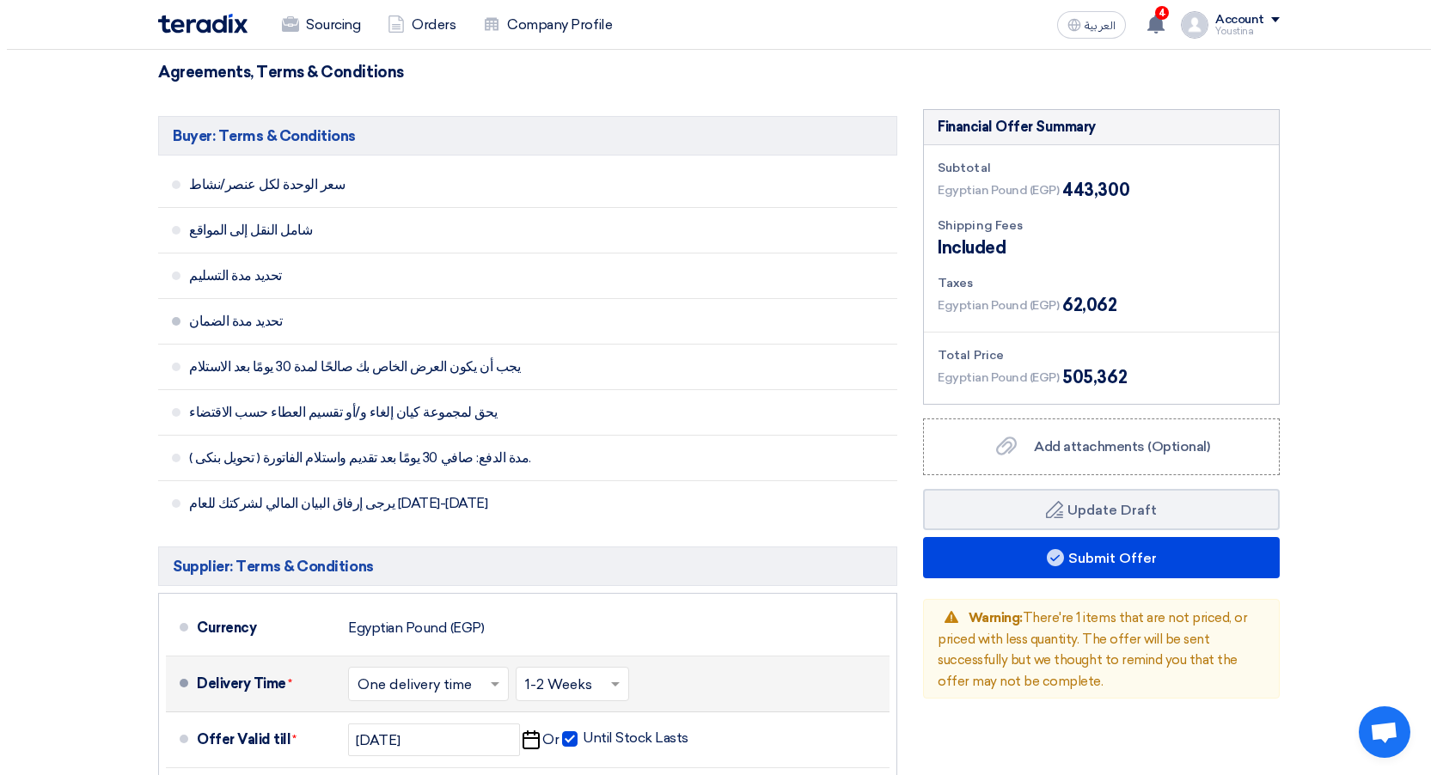
scroll to position [516, 0]
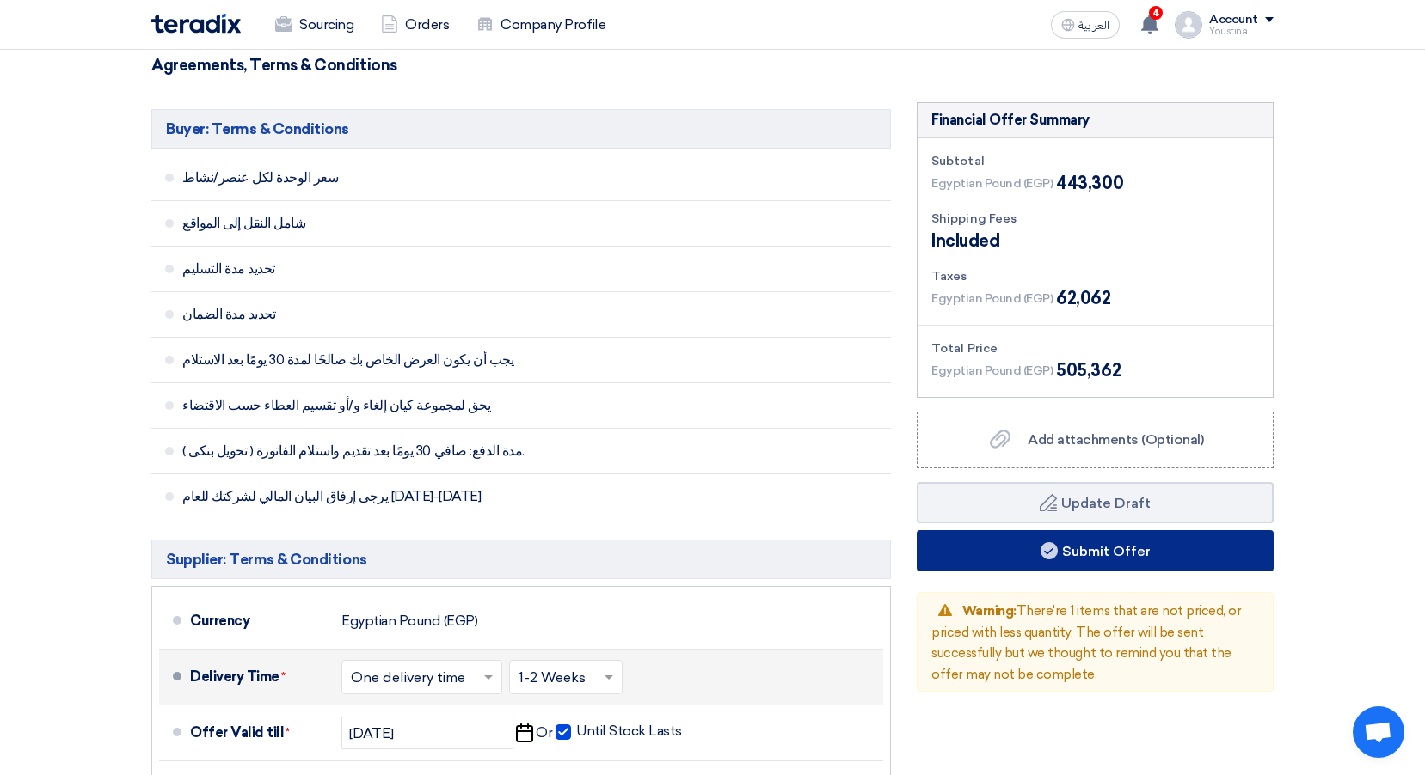
click at [1028, 552] on button "Submit Offer" at bounding box center [1094, 550] width 357 height 41
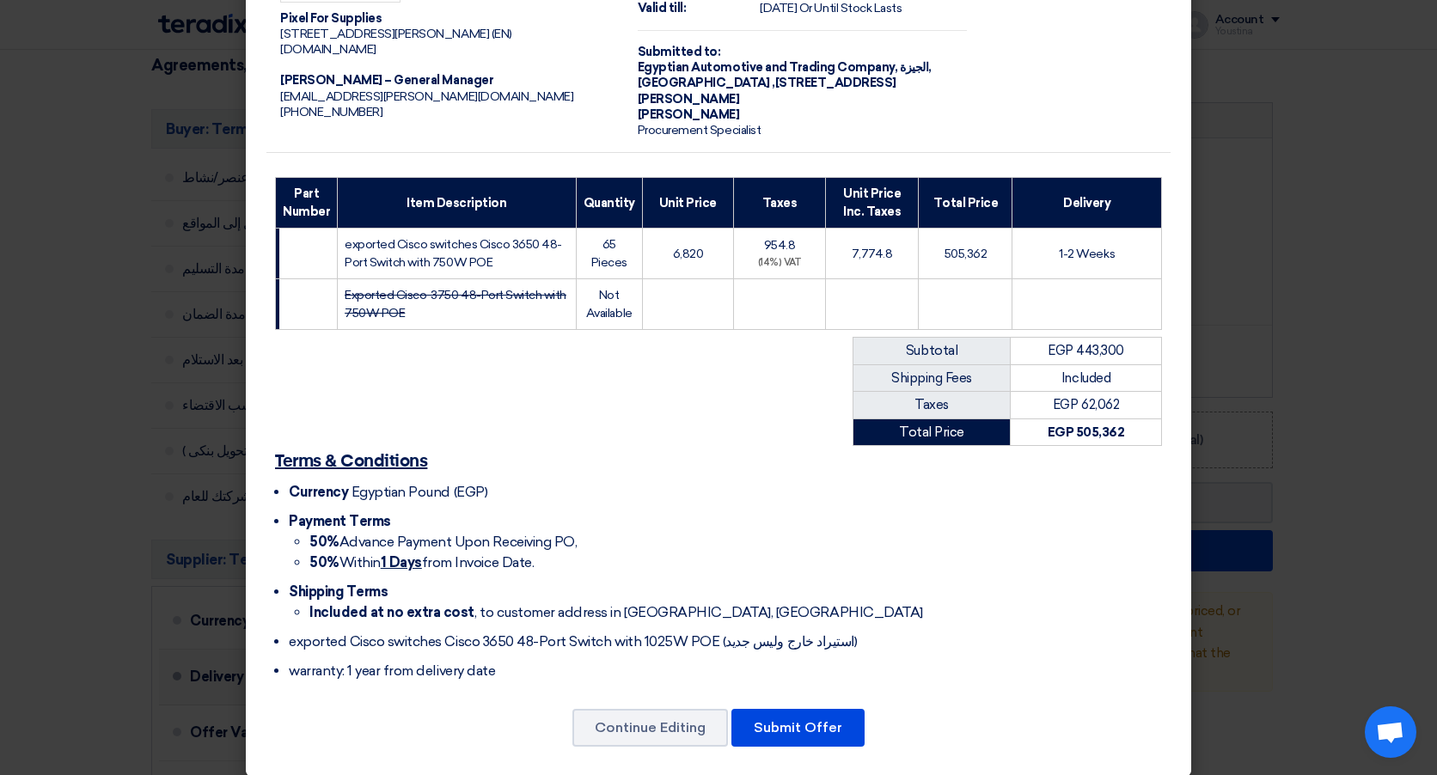
scroll to position [104, 0]
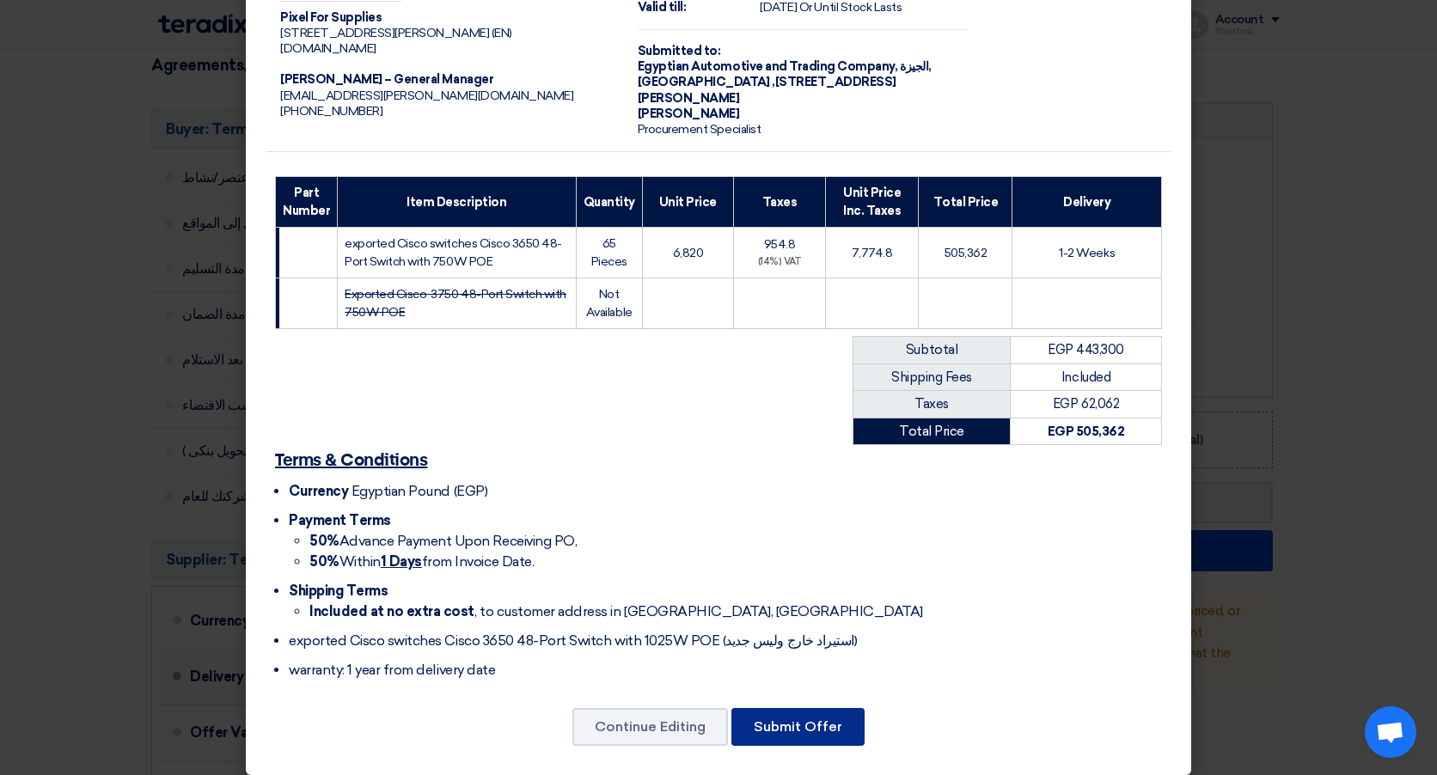
click at [817, 714] on button "Submit Offer" at bounding box center [798, 727] width 133 height 38
